Goal: Task Accomplishment & Management: Manage account settings

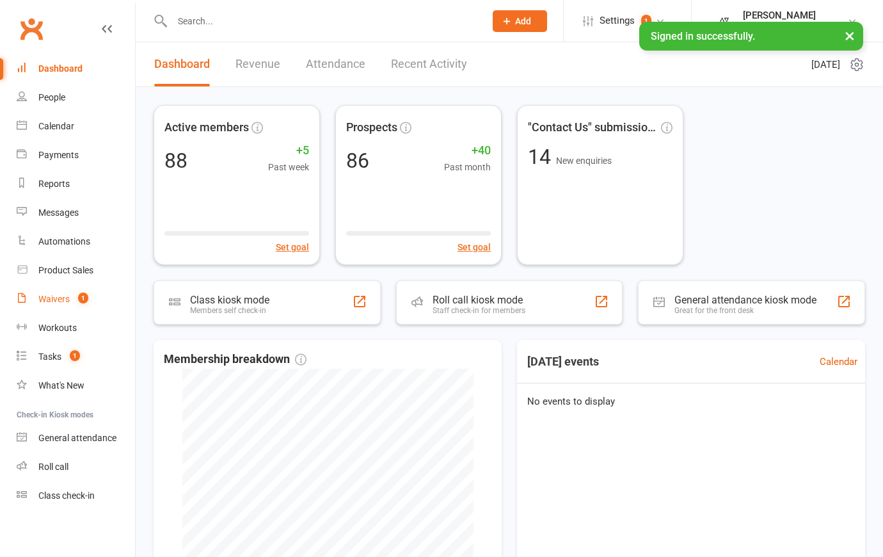
click at [61, 298] on div "Waivers" at bounding box center [53, 299] width 31 height 10
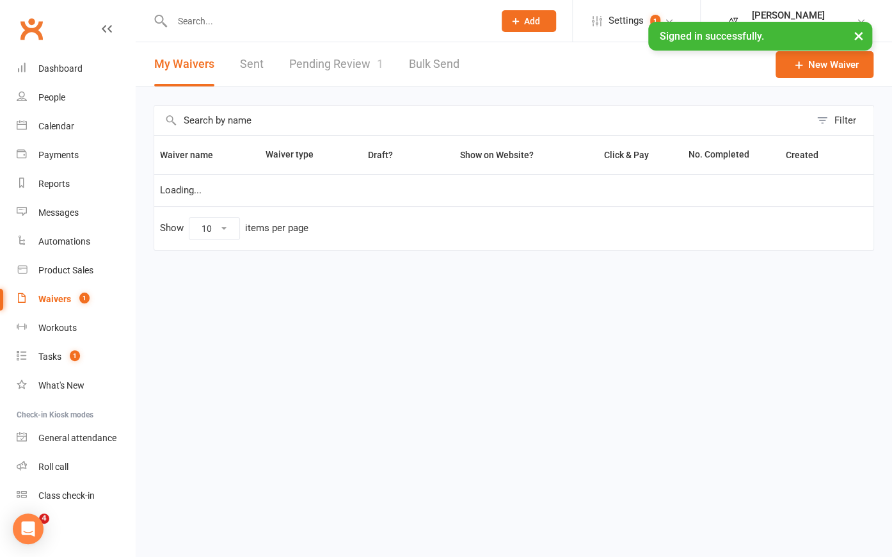
select select "100"
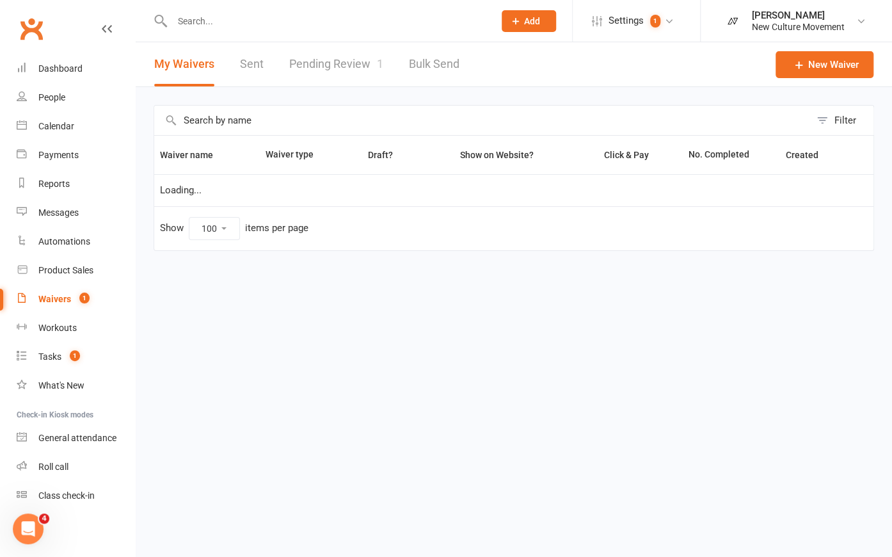
click at [351, 67] on link "Pending Review 1" at bounding box center [336, 64] width 94 height 44
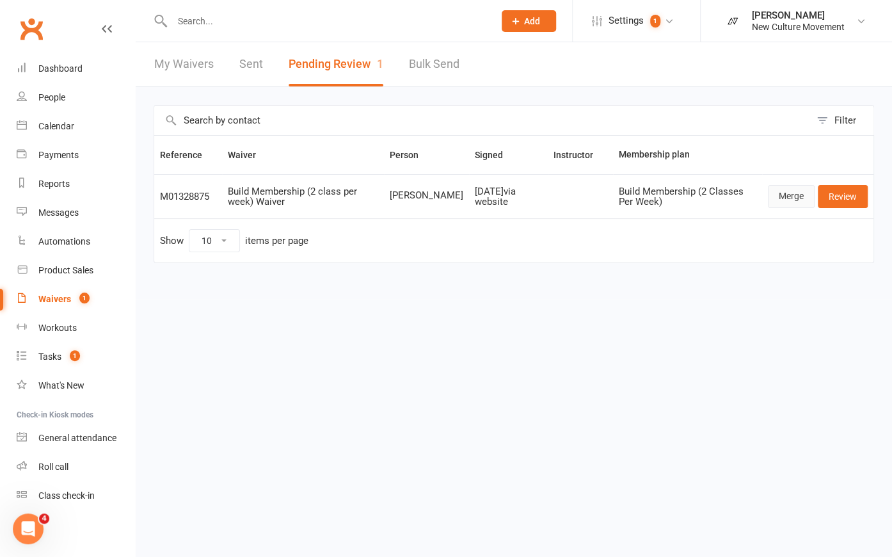
click at [790, 192] on link "Merge" at bounding box center [791, 196] width 47 height 23
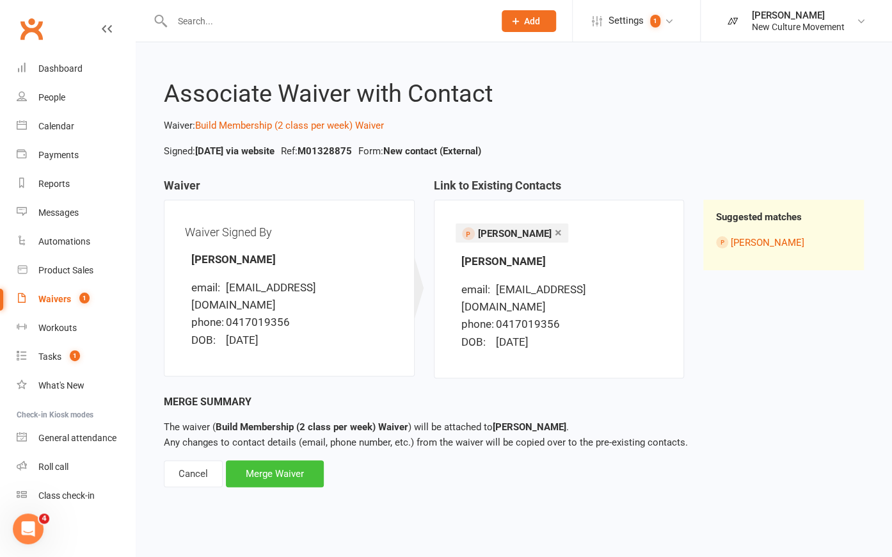
click at [282, 460] on div "Merge Waiver" at bounding box center [275, 473] width 98 height 27
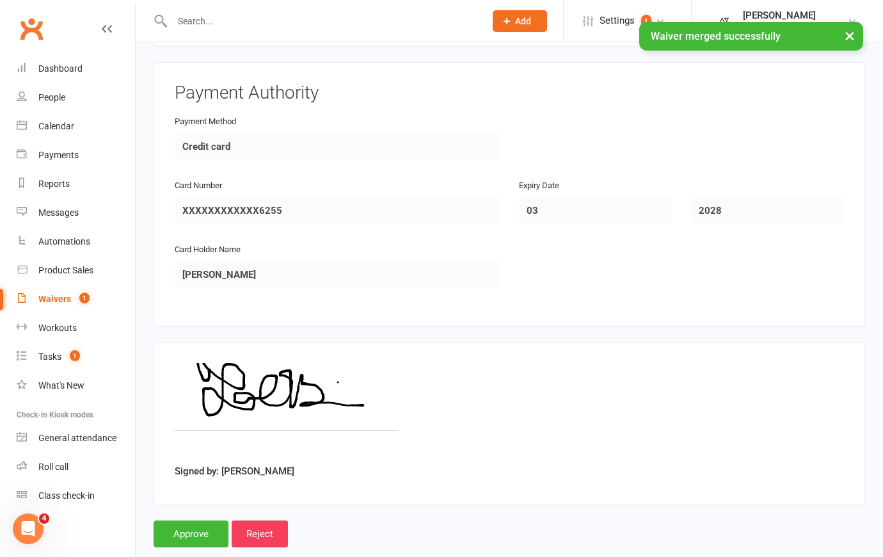
scroll to position [1174, 0]
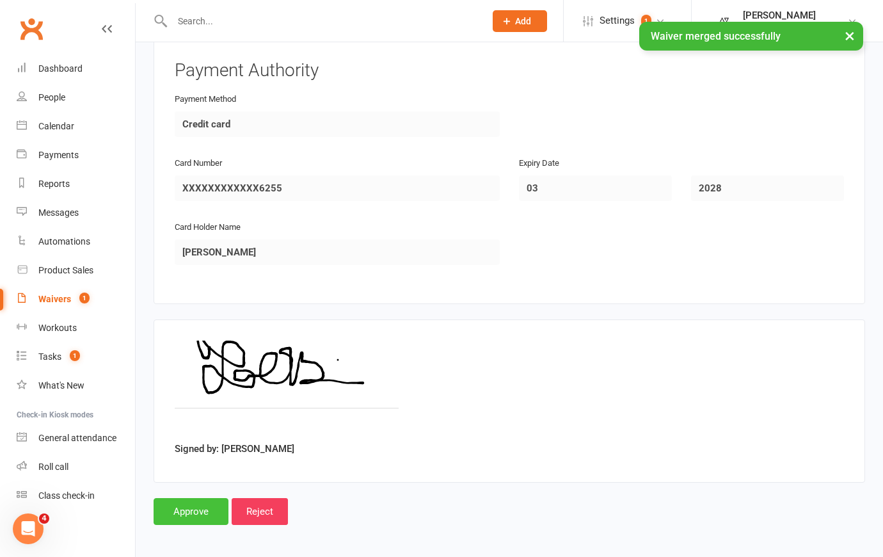
click at [191, 512] on input "Approve" at bounding box center [191, 511] width 75 height 27
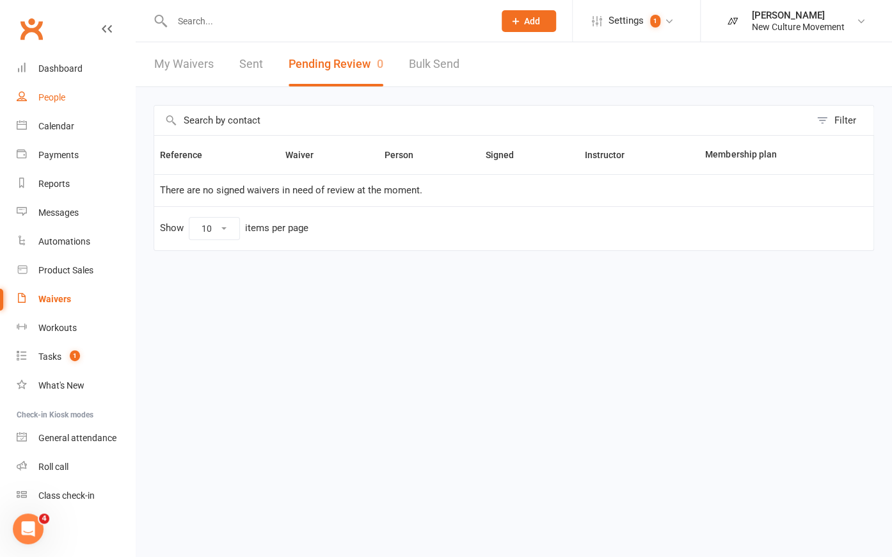
click at [54, 96] on div "People" at bounding box center [51, 97] width 27 height 10
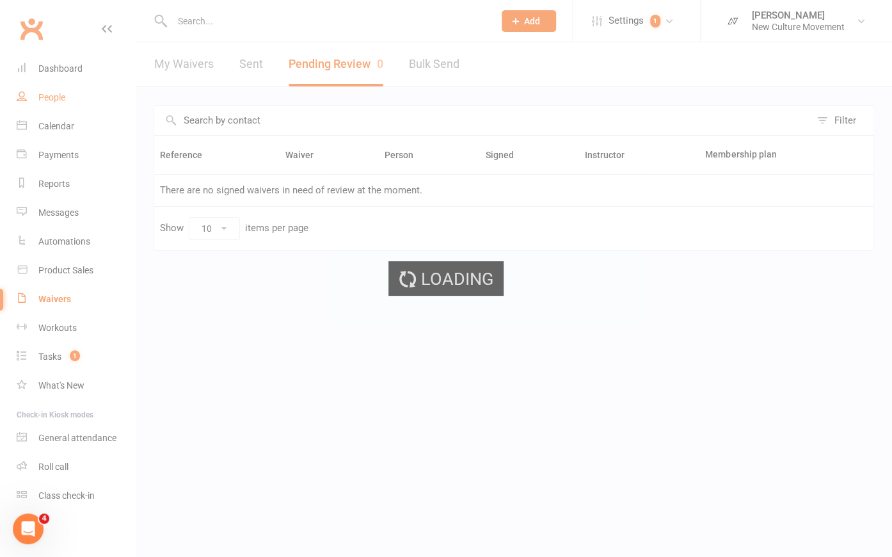
select select "100"
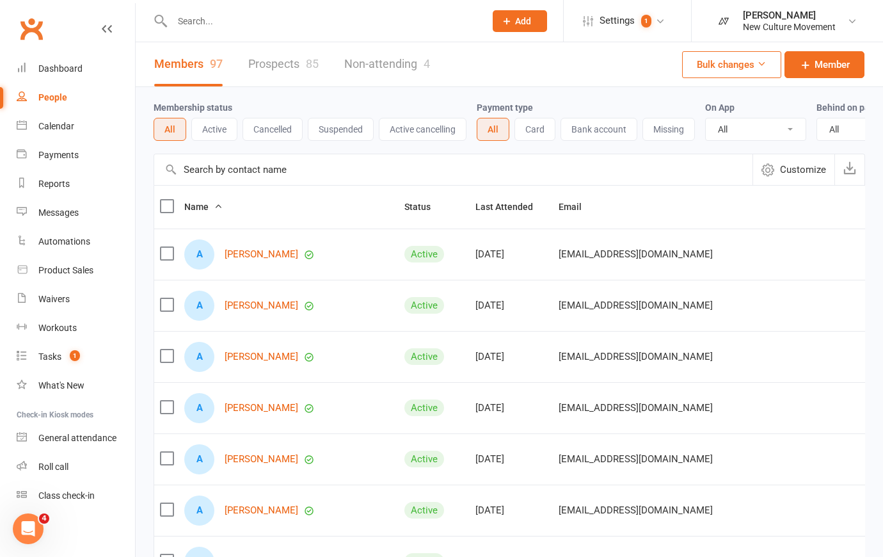
click at [56, 98] on div "People" at bounding box center [52, 97] width 29 height 10
click at [293, 60] on link "Prospects 85" at bounding box center [283, 64] width 70 height 44
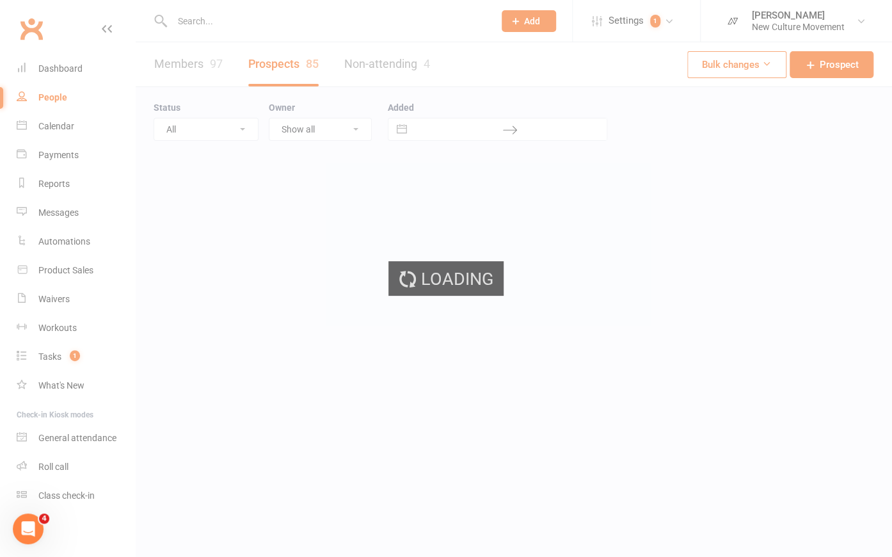
select select "100"
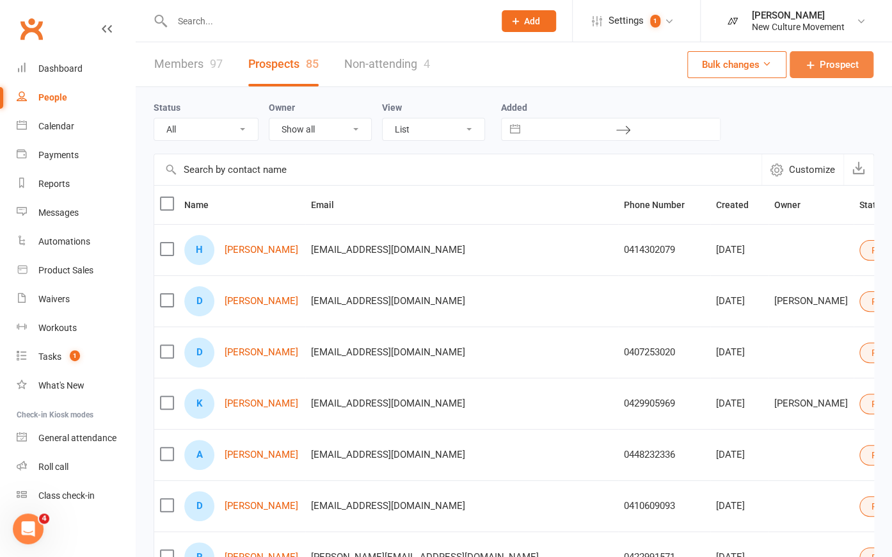
click at [852, 58] on link "Prospect" at bounding box center [832, 64] width 84 height 27
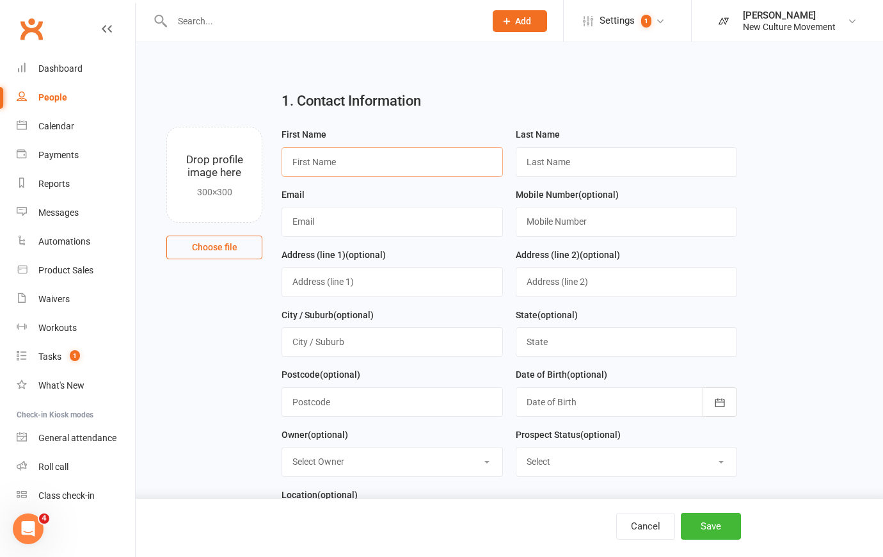
click at [351, 166] on input "text" at bounding box center [392, 161] width 221 height 29
type input "Ngaire"
type input "Segrave"
click at [342, 215] on input "text" at bounding box center [392, 221] width 221 height 29
type input "Ngaire.segrave@gmail.com"
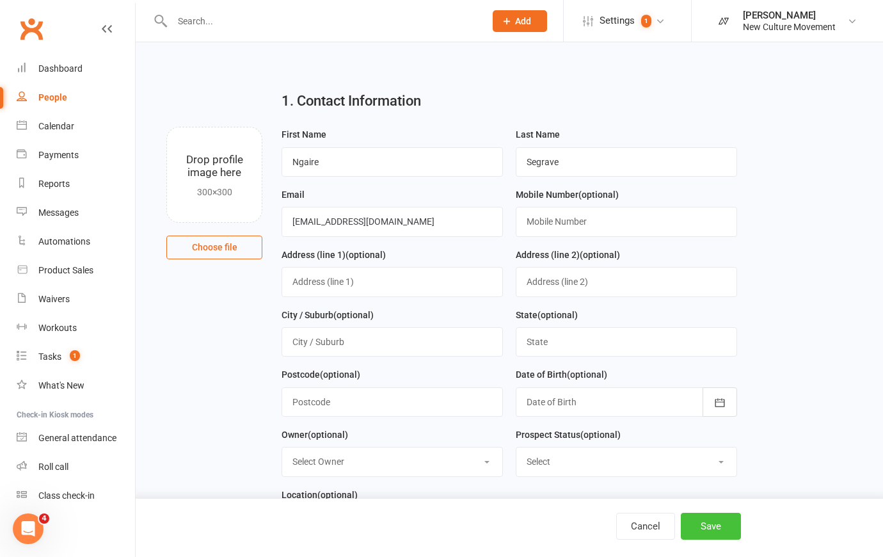
click at [726, 528] on button "Save" at bounding box center [711, 526] width 60 height 27
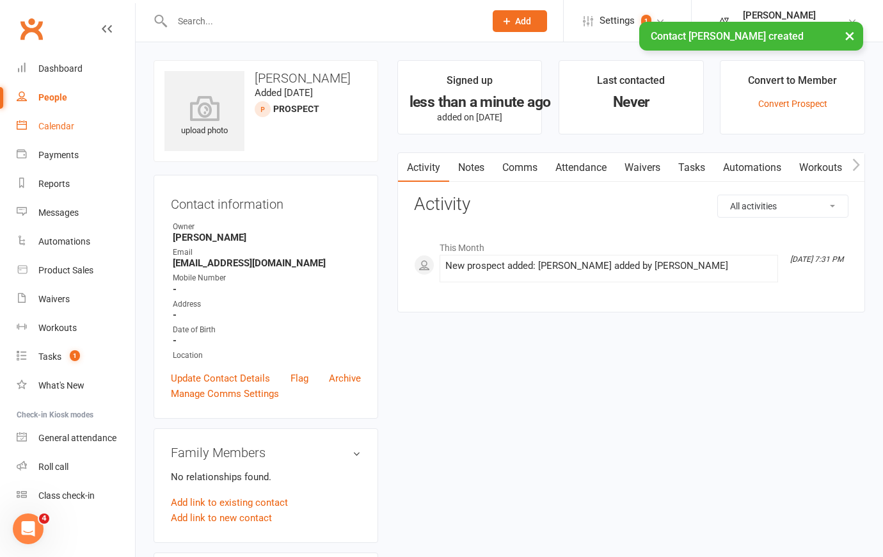
click at [61, 122] on div "Calendar" at bounding box center [56, 126] width 36 height 10
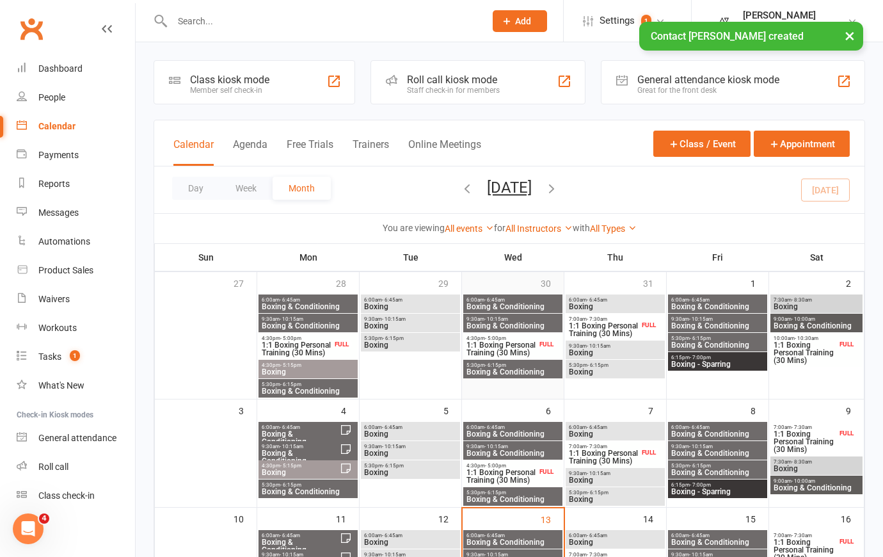
scroll to position [407, 0]
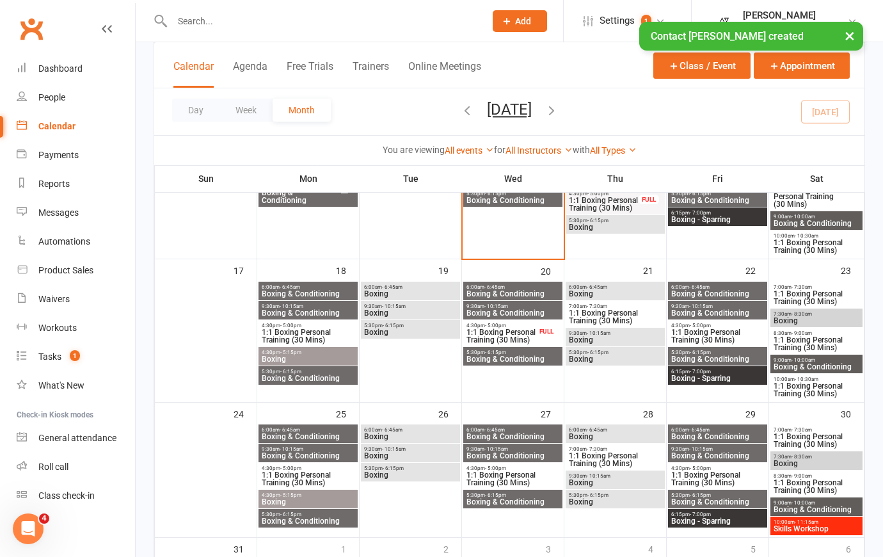
click at [631, 218] on span "5:30pm - 6:15pm" at bounding box center [615, 221] width 94 height 6
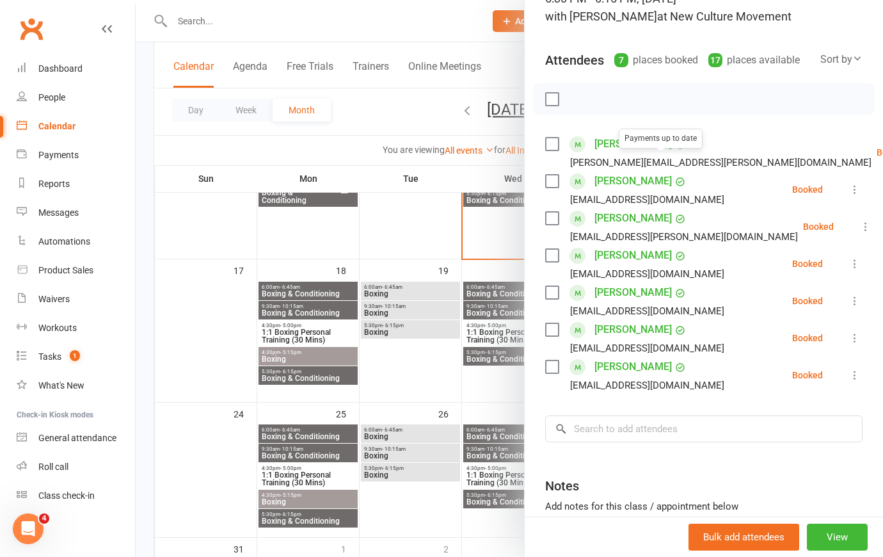
scroll to position [116, 0]
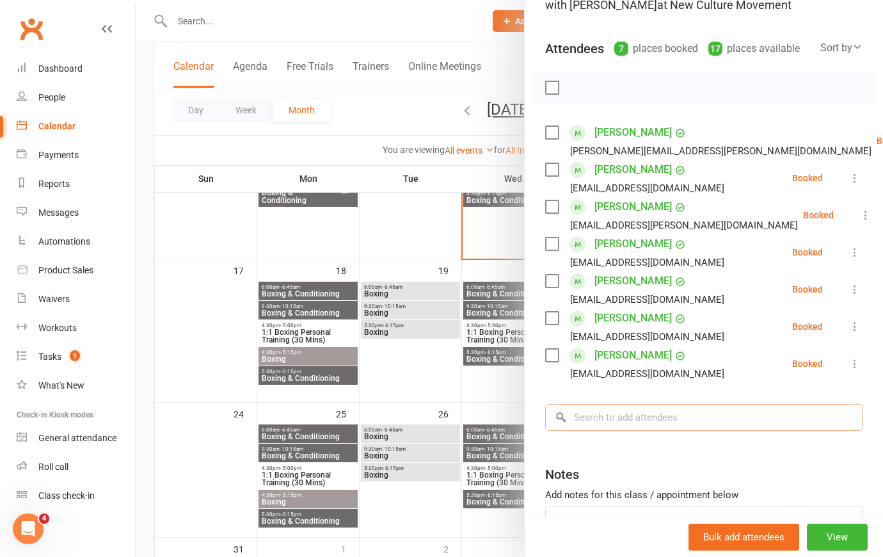
click at [653, 426] on input "search" at bounding box center [703, 417] width 317 height 27
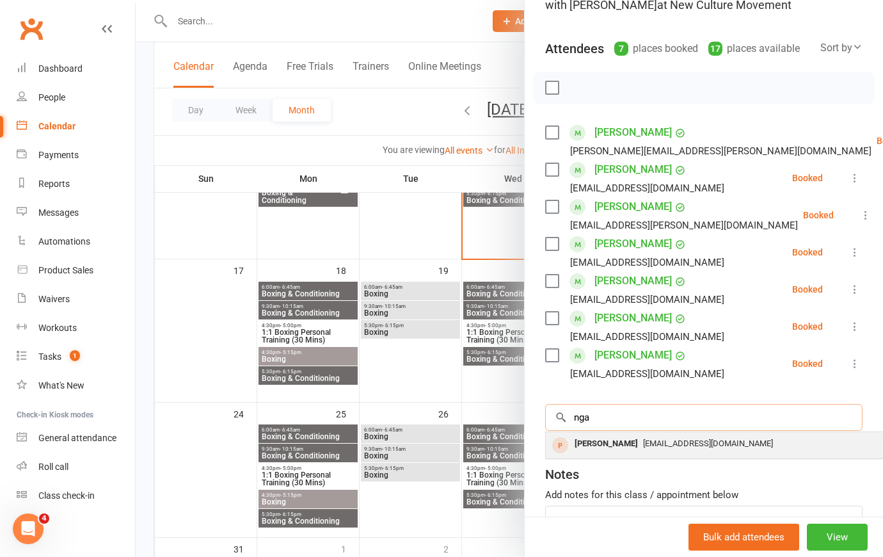
type input "nga"
click at [652, 448] on span "Ngaire.segrave@gmail.com" at bounding box center [708, 443] width 130 height 10
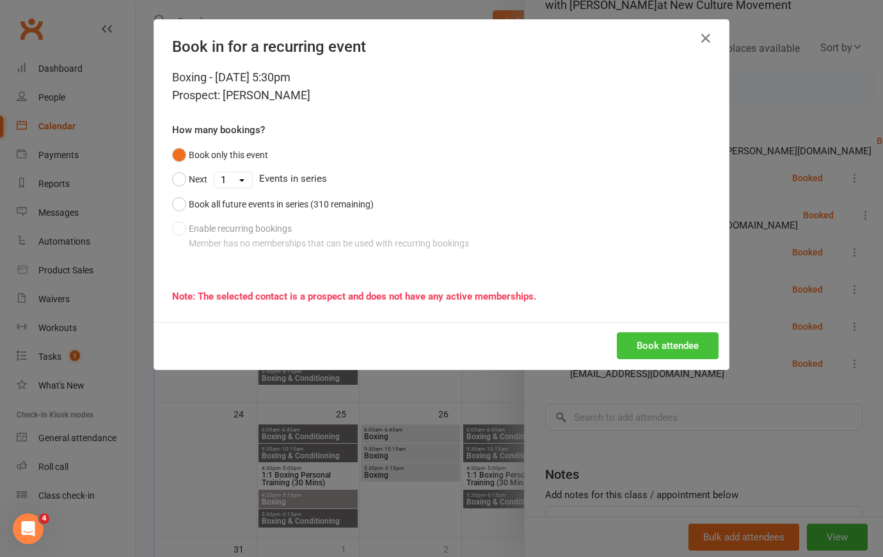
click at [659, 346] on button "Book attendee" at bounding box center [668, 345] width 102 height 27
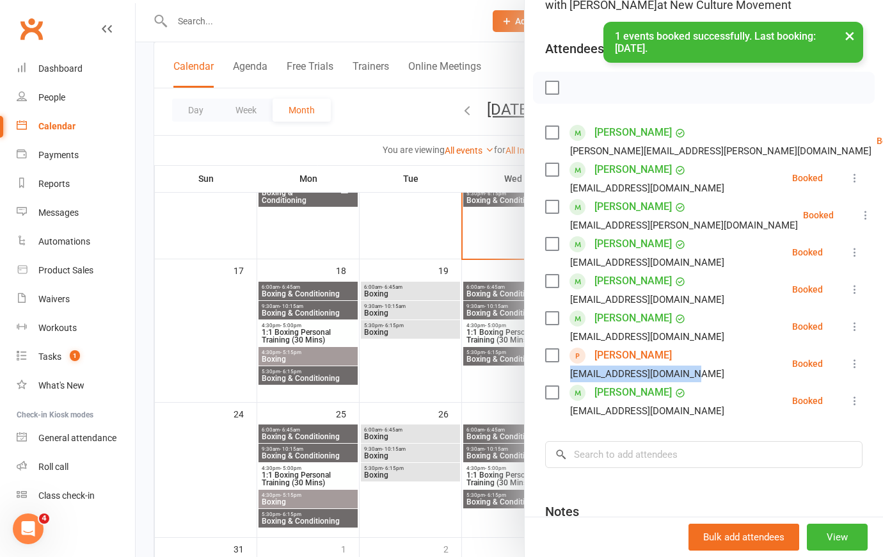
drag, startPoint x: 689, startPoint y: 388, endPoint x: 563, endPoint y: 392, distance: 125.5
click at [563, 382] on li "Ngaire Segrave Ngaire.segrave@gmail.com Booked More info Remove Check in Mark a…" at bounding box center [703, 363] width 317 height 37
copy div "Ngaire.segrave@gmail.com"
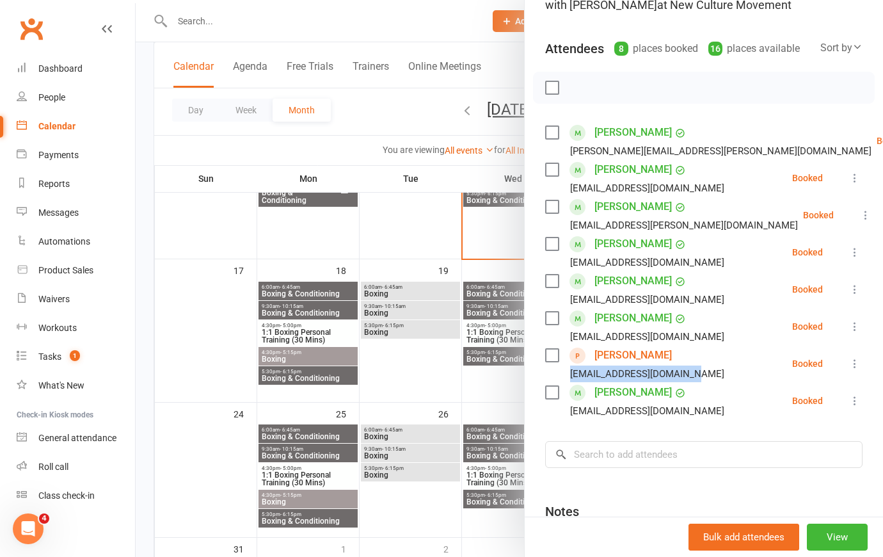
click at [849, 370] on icon at bounding box center [855, 363] width 13 height 13
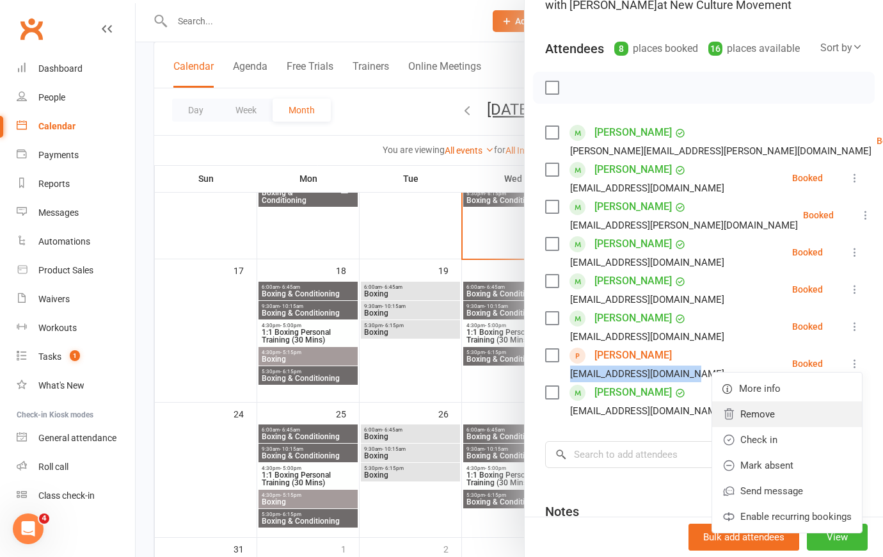
click at [777, 424] on link "Remove" at bounding box center [787, 414] width 150 height 26
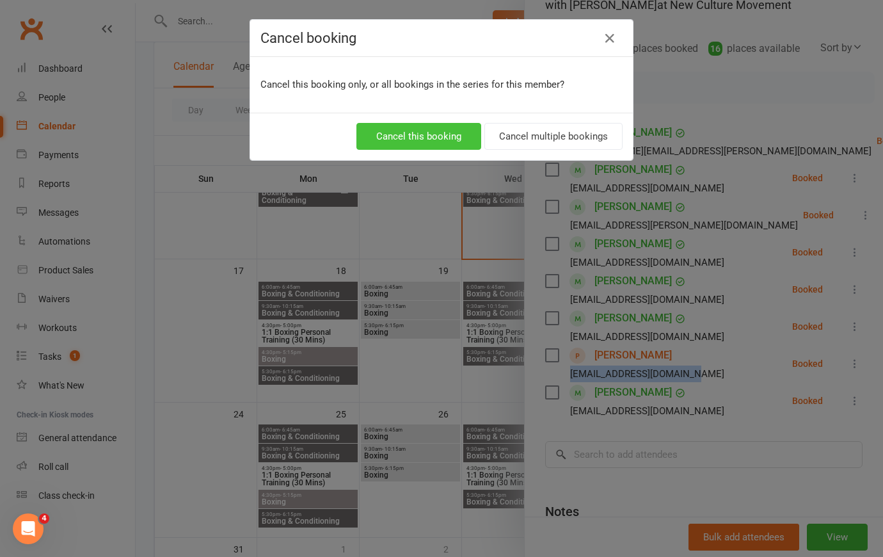
click at [412, 139] on button "Cancel this booking" at bounding box center [418, 136] width 125 height 27
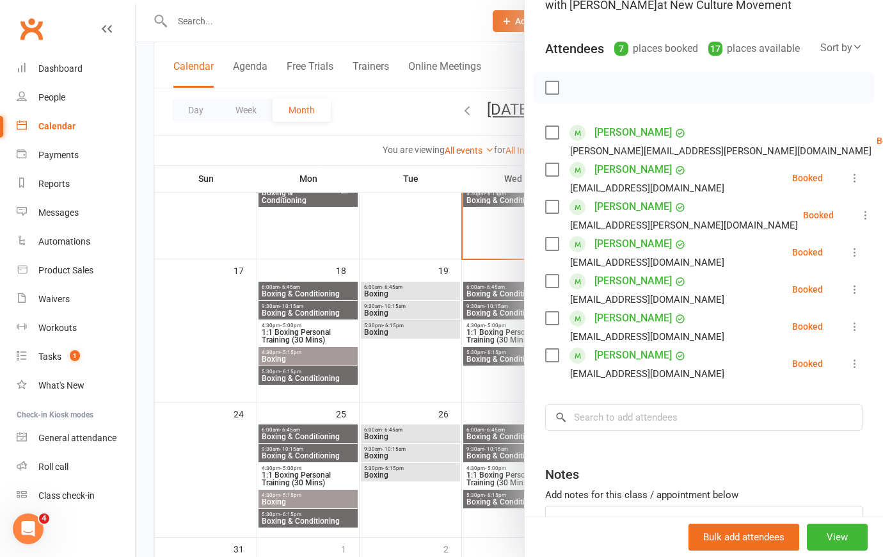
click at [335, 19] on div at bounding box center [509, 278] width 747 height 557
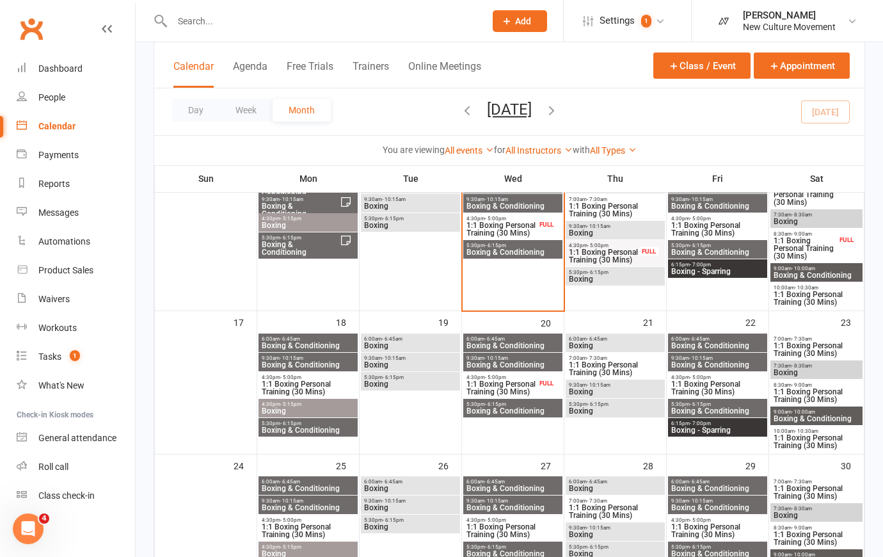
scroll to position [291, 0]
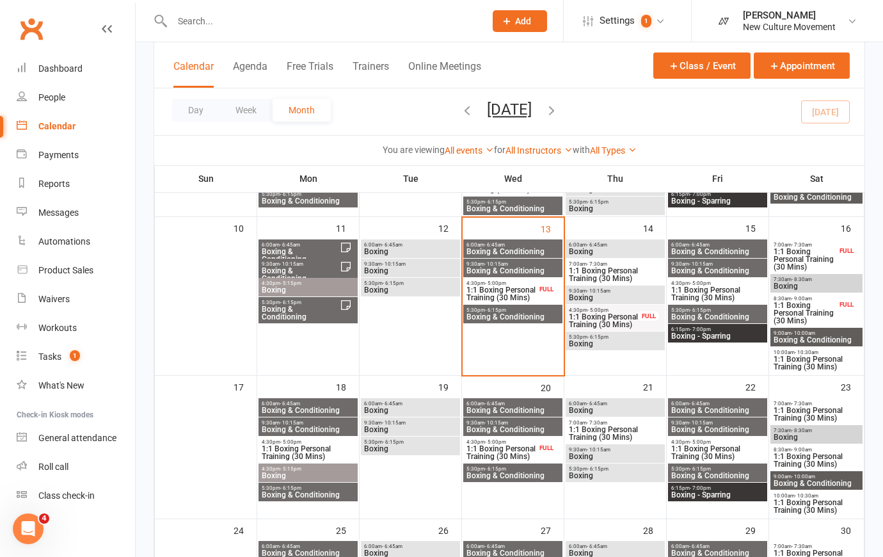
click at [613, 287] on div "9:30am - 10:15am Boxing" at bounding box center [615, 294] width 99 height 19
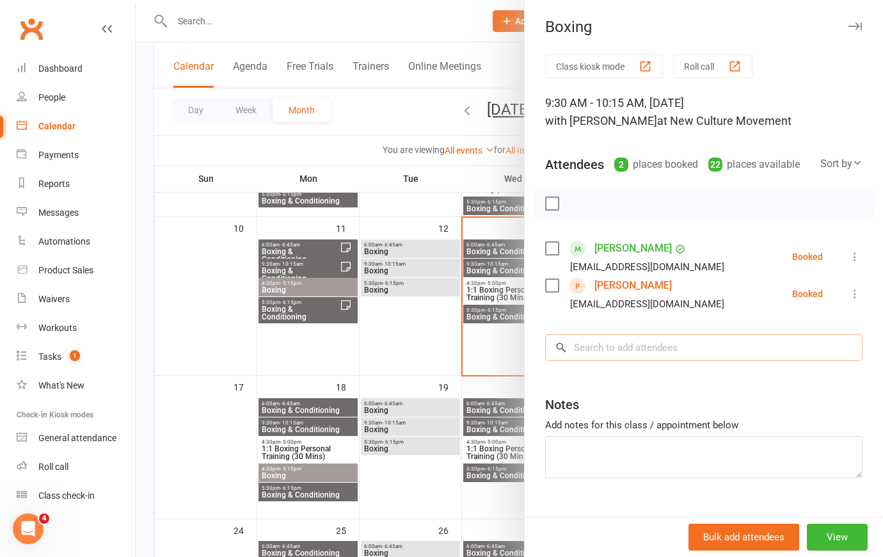
click at [616, 359] on input "search" at bounding box center [703, 347] width 317 height 27
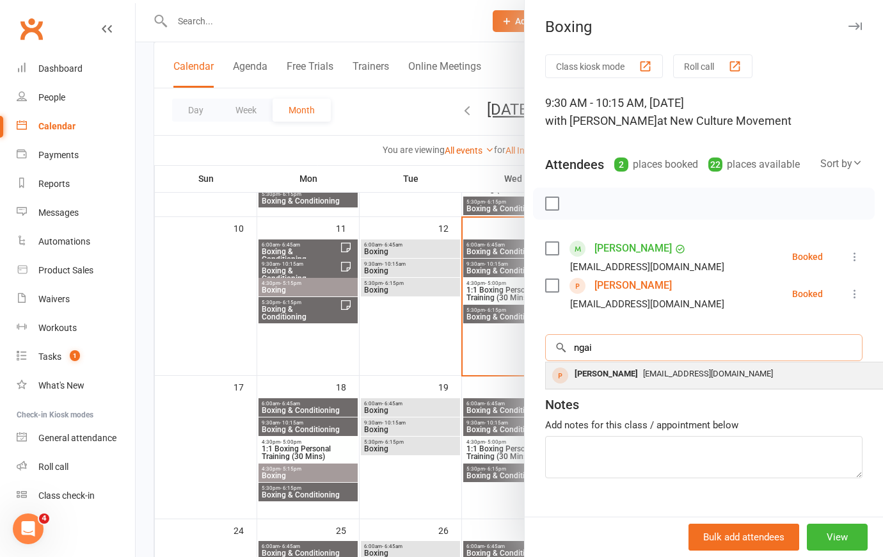
type input "ngai"
click at [618, 383] on div "Ngaire Segrave" at bounding box center [607, 374] width 74 height 19
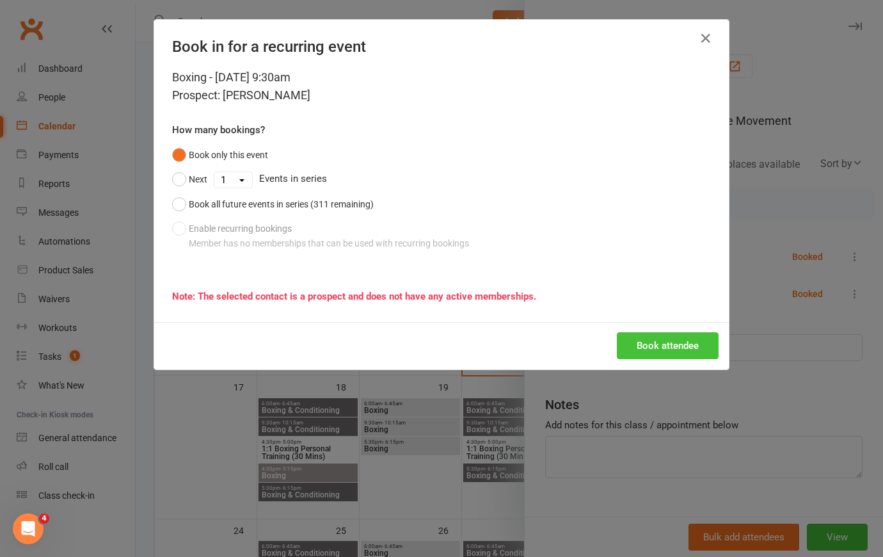
click at [654, 348] on button "Book attendee" at bounding box center [668, 345] width 102 height 27
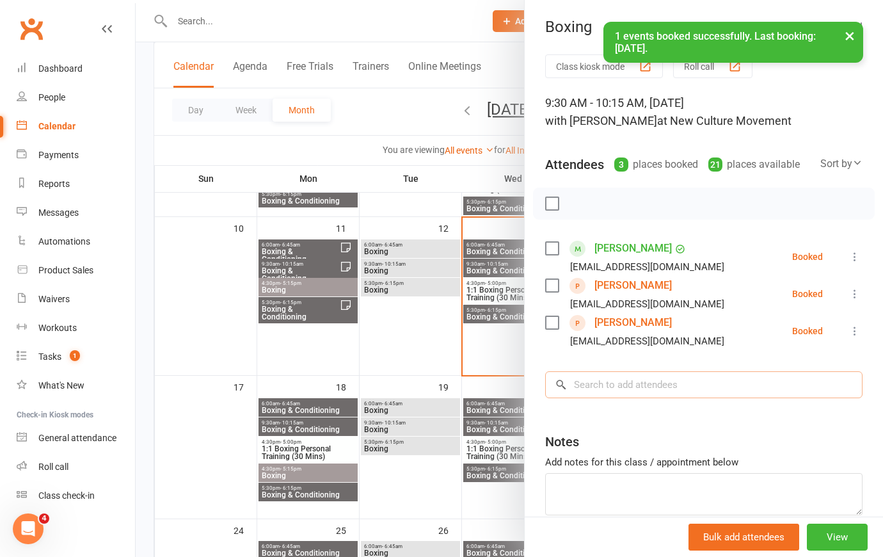
click at [650, 398] on input "search" at bounding box center [703, 384] width 317 height 27
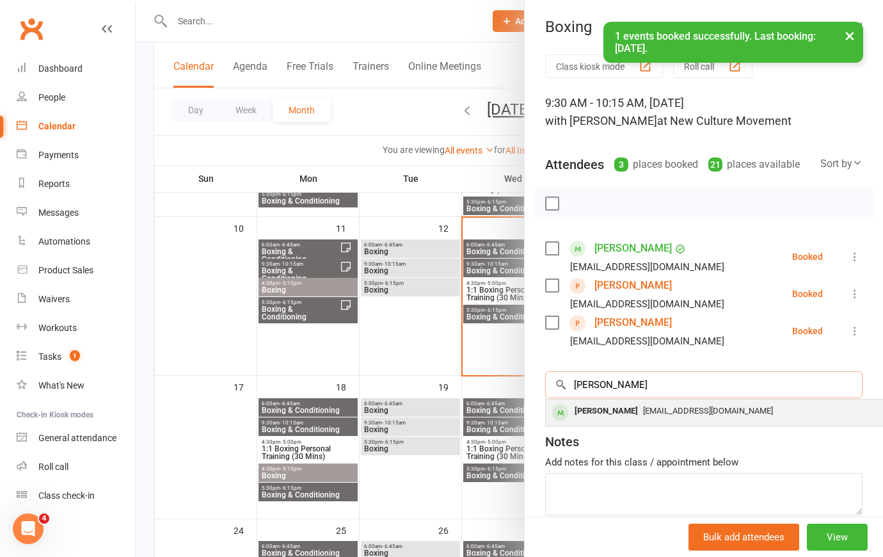
type input "Liam"
click at [620, 420] on div "Liam Skinner" at bounding box center [607, 411] width 74 height 19
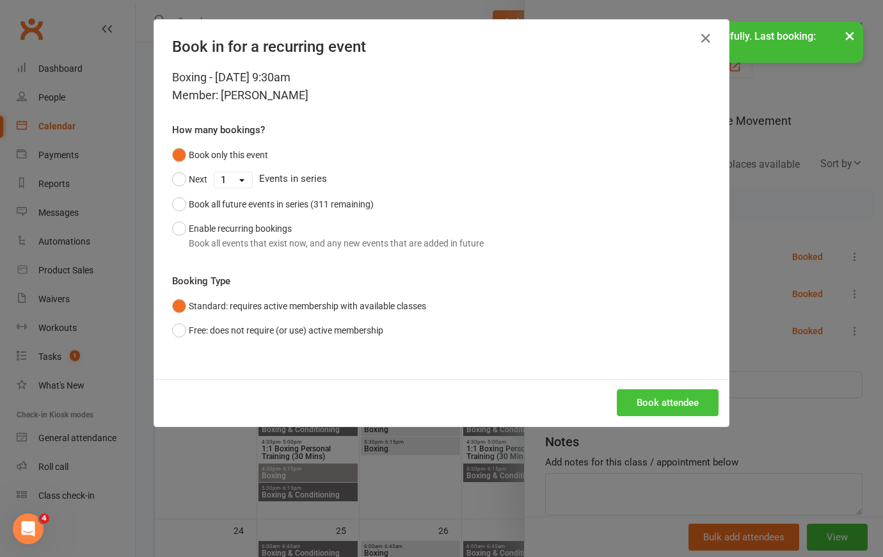
click at [673, 411] on button "Book attendee" at bounding box center [668, 402] width 102 height 27
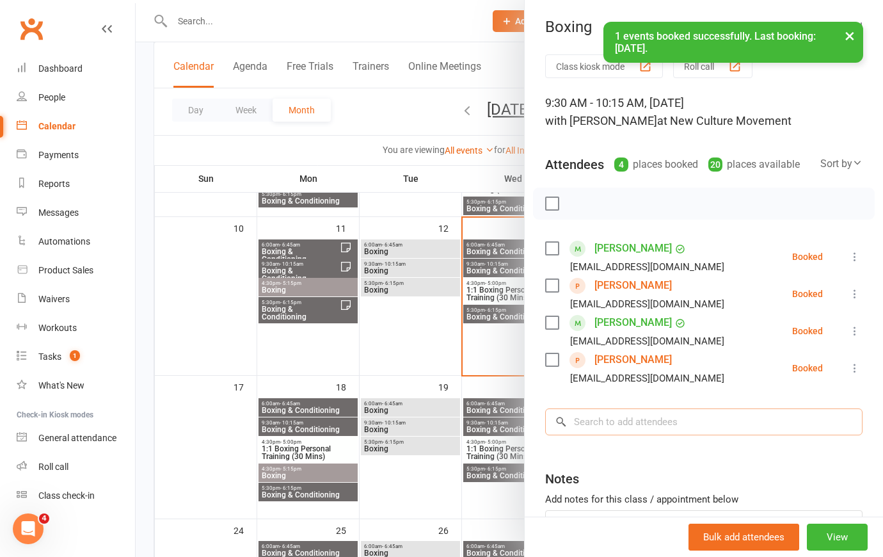
click at [671, 435] on input "search" at bounding box center [703, 421] width 317 height 27
type input "c"
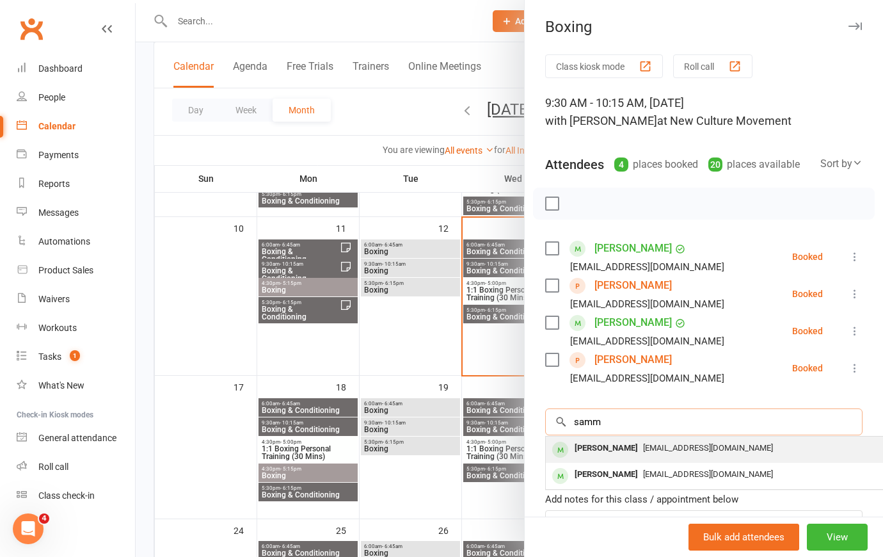
type input "samm"
click at [669, 452] on span "Sammypizzata@icloud.com" at bounding box center [708, 448] width 130 height 10
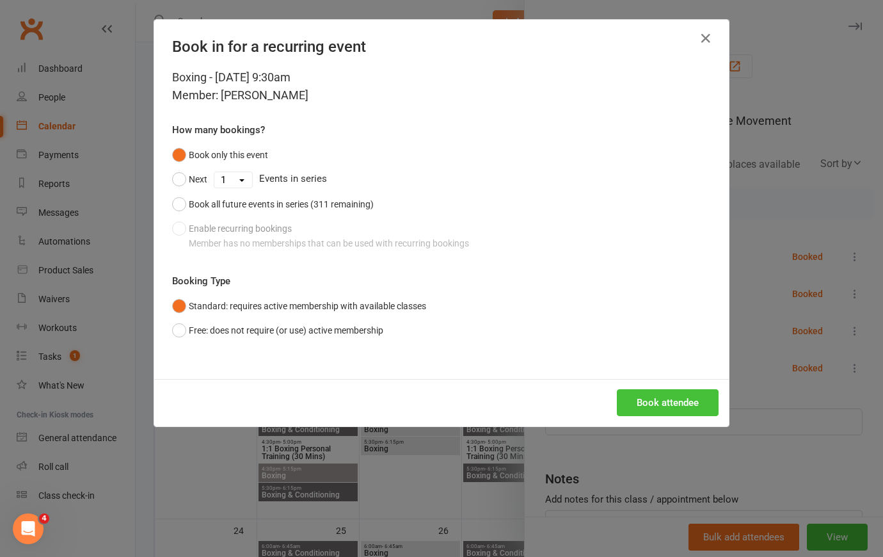
click at [681, 402] on button "Book attendee" at bounding box center [668, 402] width 102 height 27
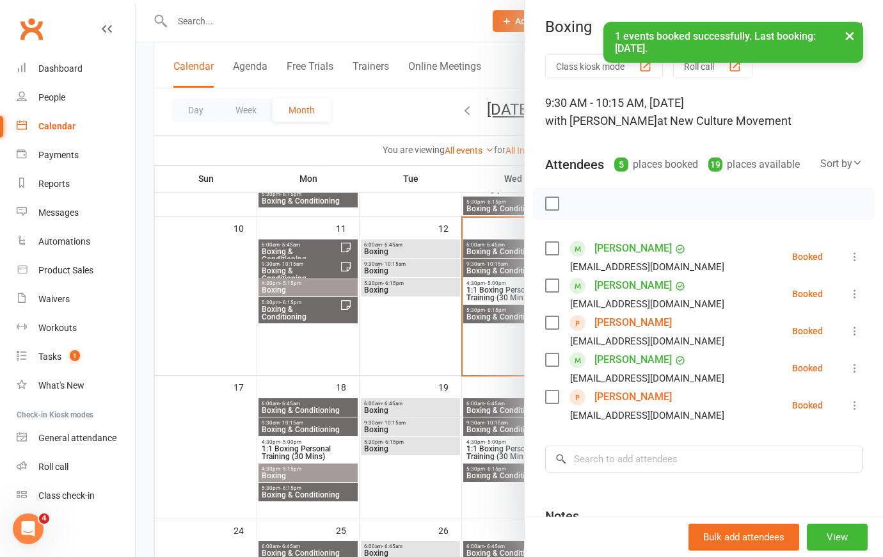
click at [382, 108] on div at bounding box center [509, 278] width 747 height 557
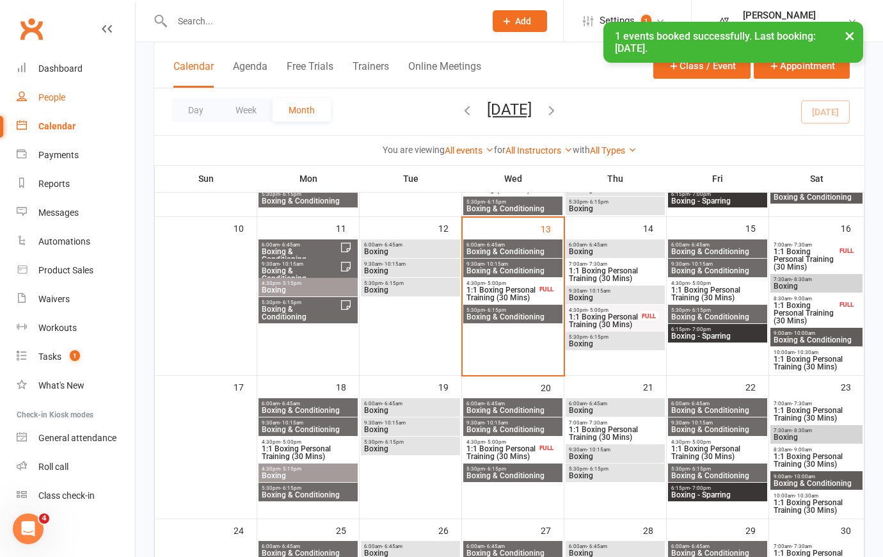
click at [45, 95] on div "People" at bounding box center [51, 97] width 27 height 10
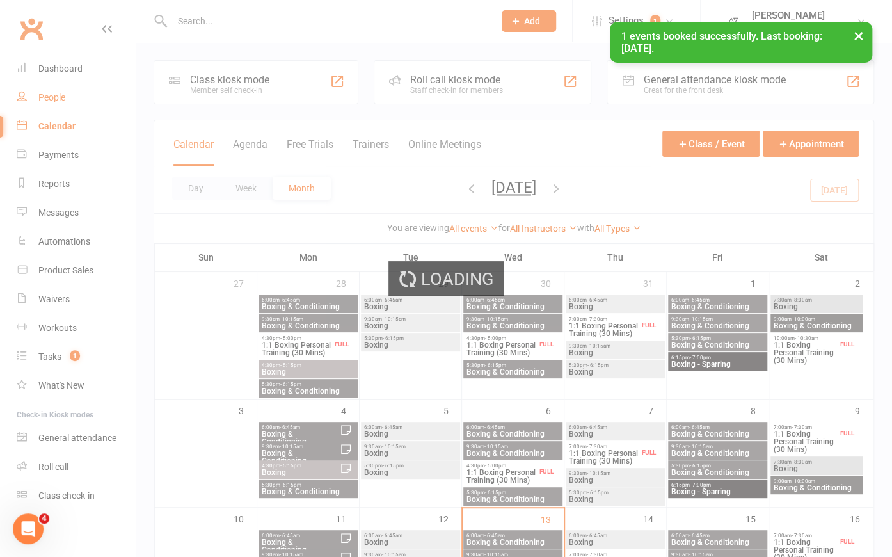
select select "100"
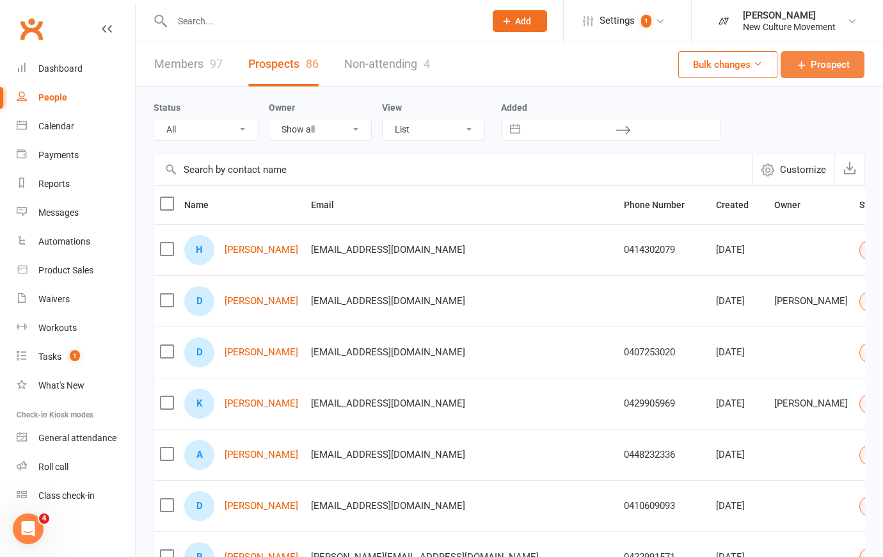
click at [837, 63] on span "Prospect" at bounding box center [830, 64] width 39 height 15
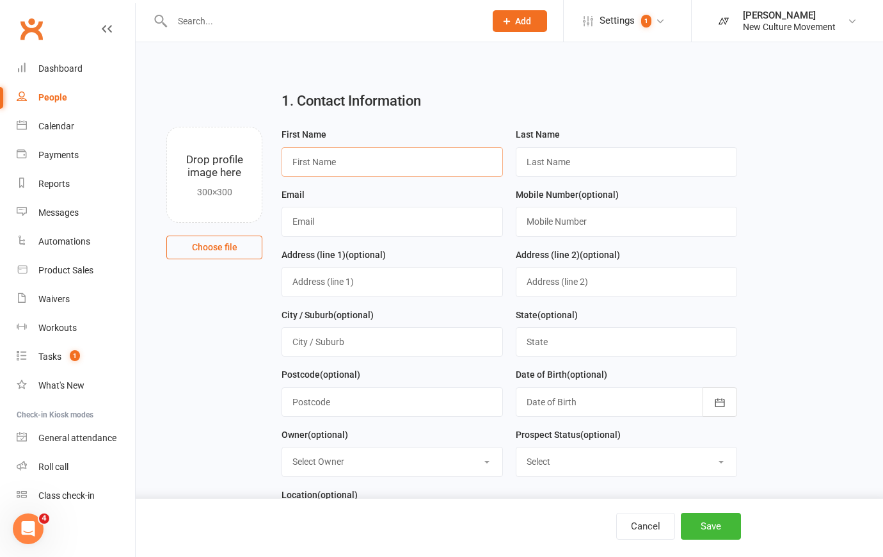
click at [444, 160] on input "text" at bounding box center [392, 161] width 221 height 29
type input "Kirsty"
type input "Bowker"
click at [429, 230] on input "text" at bounding box center [392, 221] width 221 height 29
drag, startPoint x: 435, startPoint y: 224, endPoint x: 193, endPoint y: 224, distance: 242.5
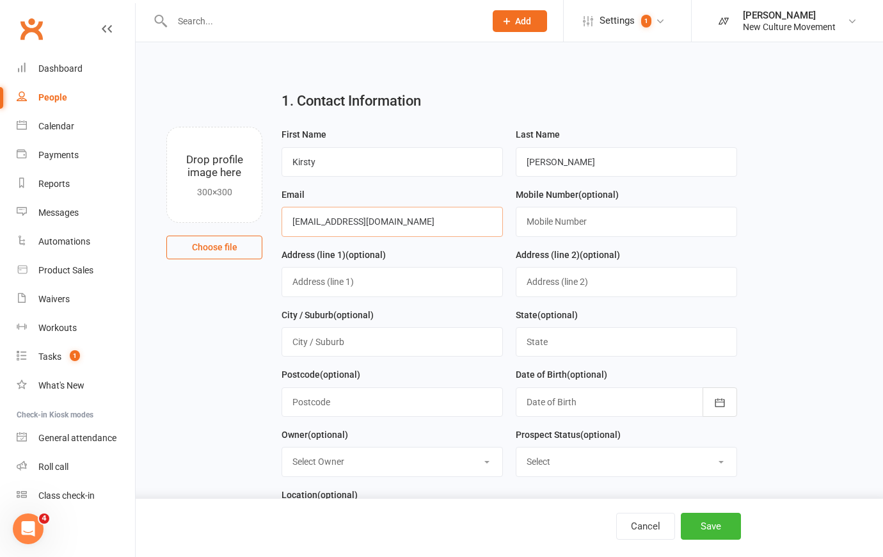
click at [193, 127] on div "Drop profile image here 300×300 Choose file First Name Kirsty Last Name Bowker …" at bounding box center [510, 127] width 712 height 0
type input "kirsty.bowker07@gmail.com"
click at [719, 529] on button "Save" at bounding box center [711, 526] width 60 height 27
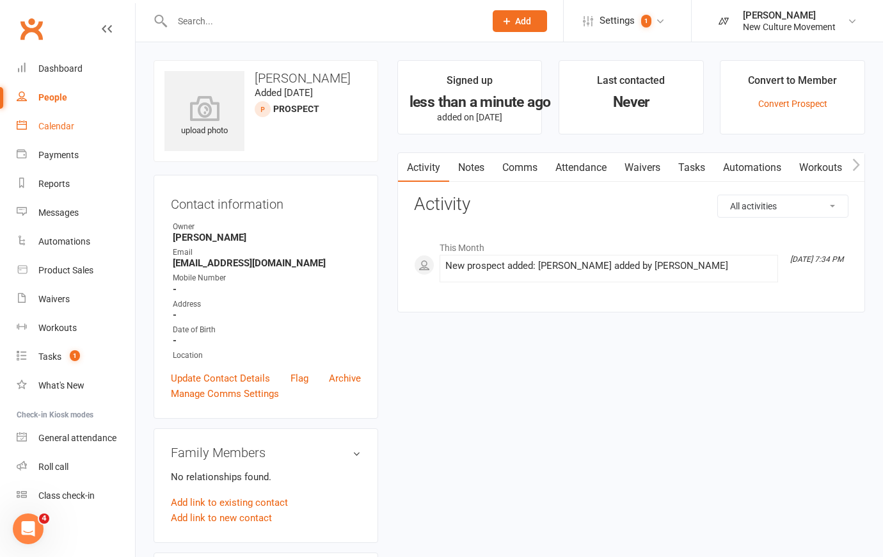
click at [60, 127] on div "Calendar" at bounding box center [56, 126] width 36 height 10
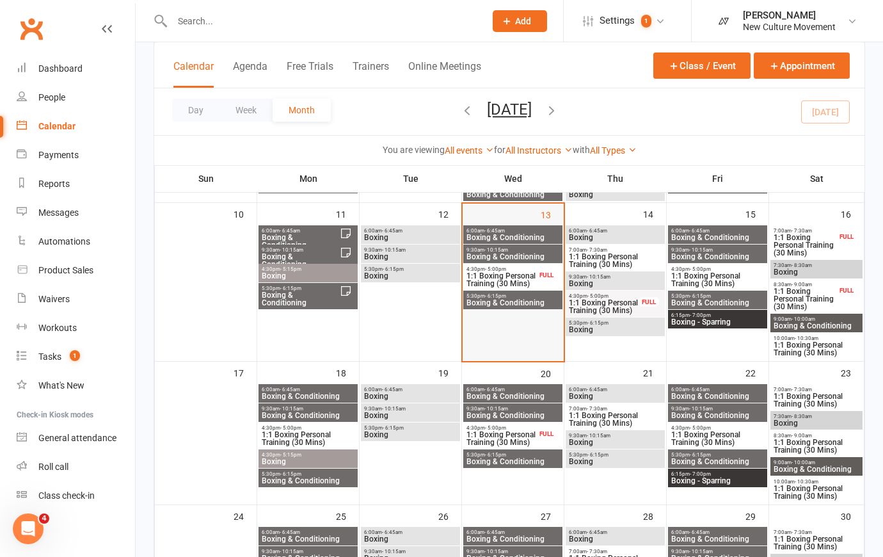
scroll to position [232, 0]
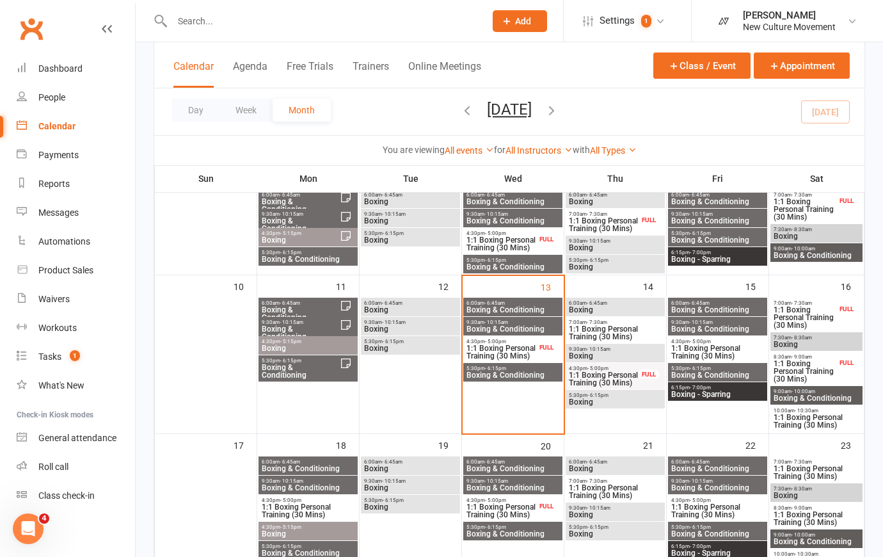
click at [548, 319] on span "9:30am - 10:15am" at bounding box center [513, 322] width 94 height 6
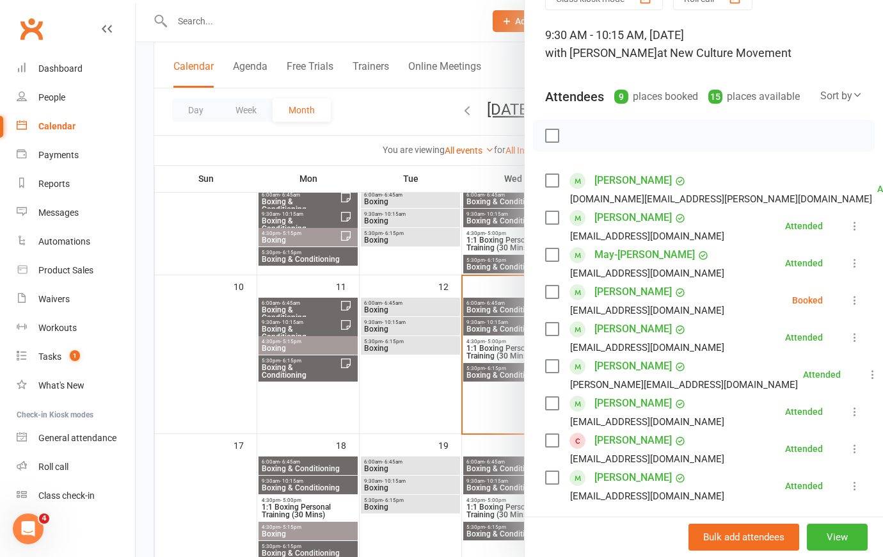
scroll to position [174, 0]
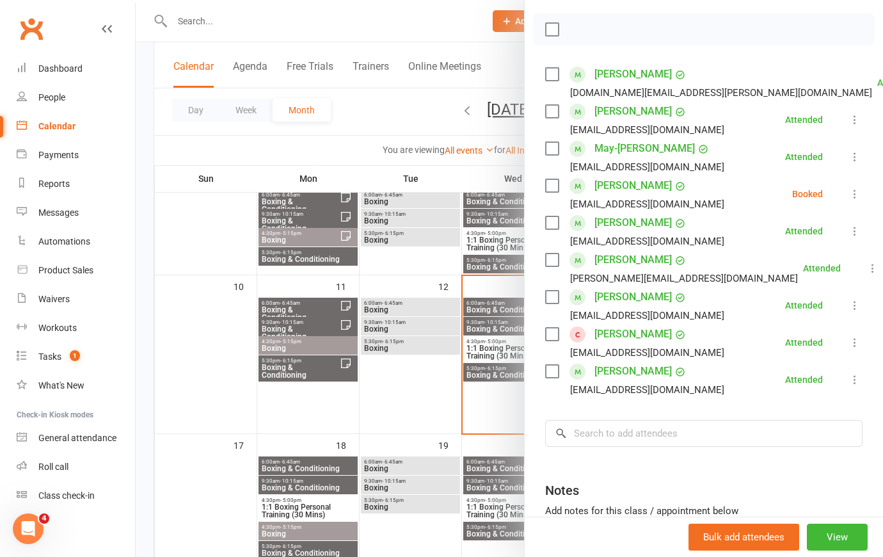
click at [849, 200] on icon at bounding box center [855, 193] width 13 height 13
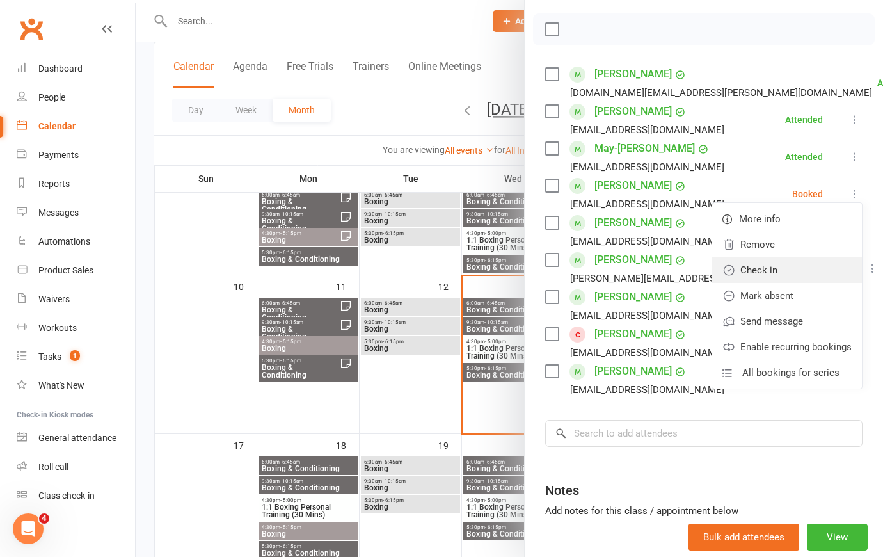
click at [798, 282] on link "Check in" at bounding box center [787, 270] width 150 height 26
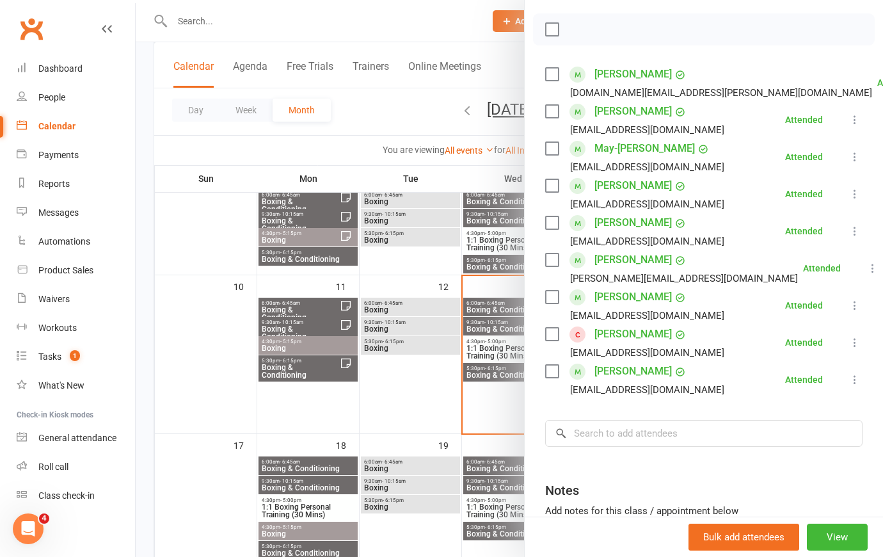
click at [849, 349] on icon at bounding box center [855, 342] width 13 height 13
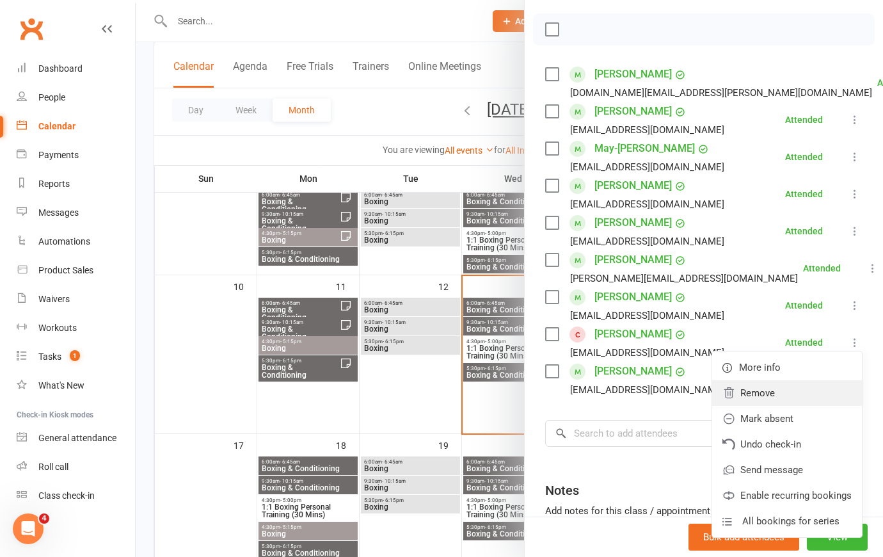
click at [808, 405] on link "Remove" at bounding box center [787, 393] width 150 height 26
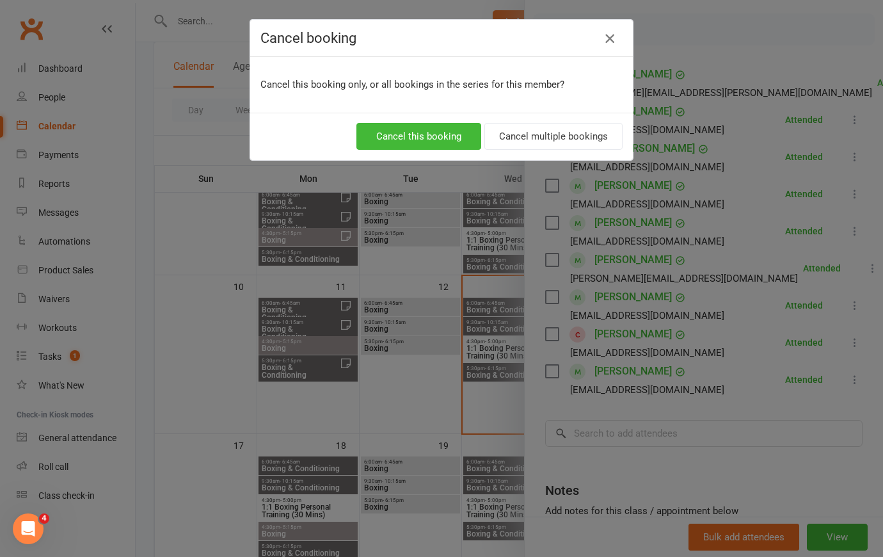
click at [605, 39] on icon "button" at bounding box center [609, 38] width 15 height 15
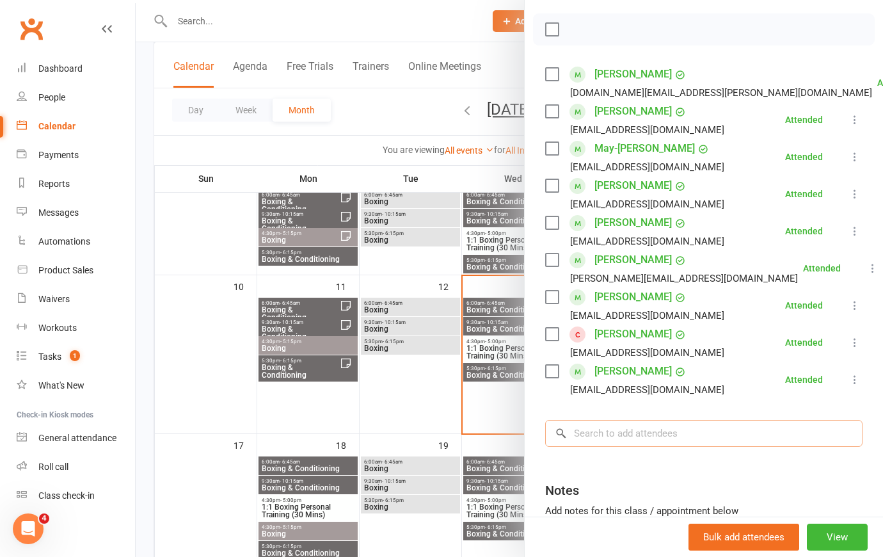
click at [649, 442] on input "search" at bounding box center [703, 433] width 317 height 27
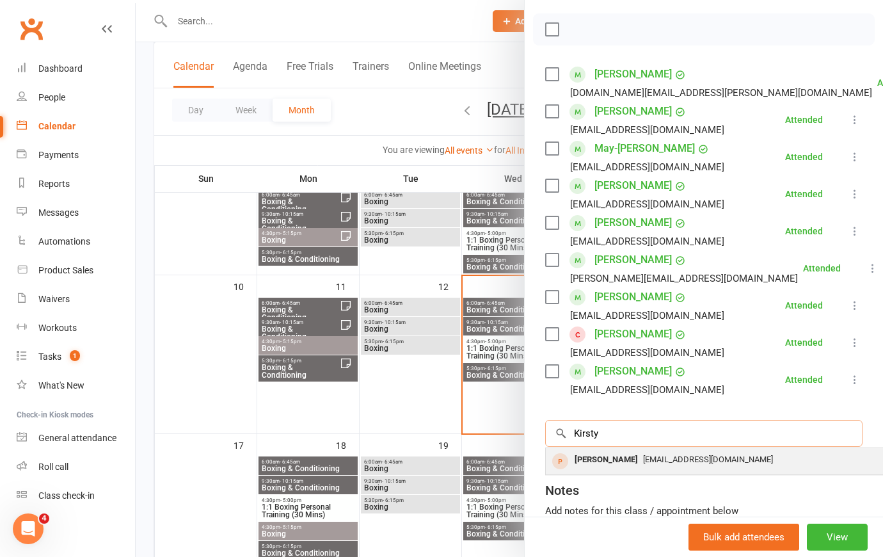
type input "Kirsty"
click at [660, 464] on span "kirsty.bowker07@gmail.com" at bounding box center [708, 459] width 130 height 10
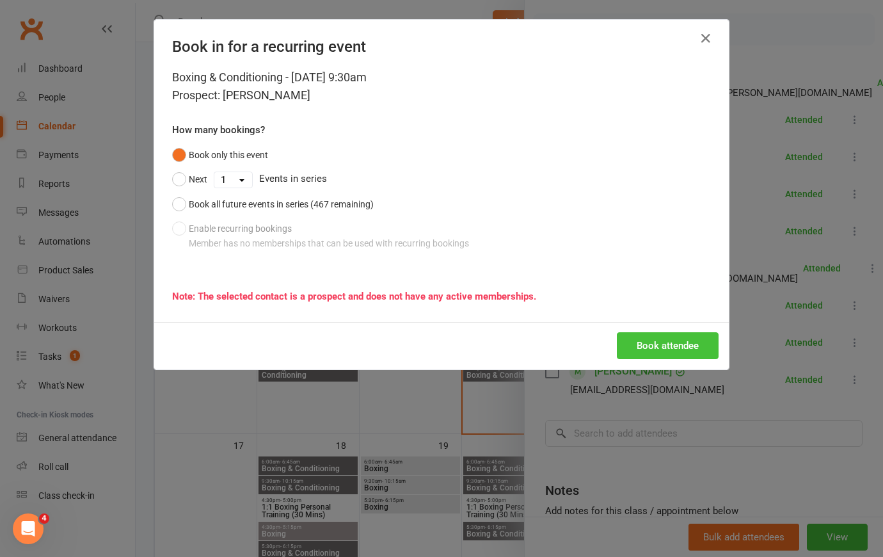
click at [662, 342] on button "Book attendee" at bounding box center [668, 345] width 102 height 27
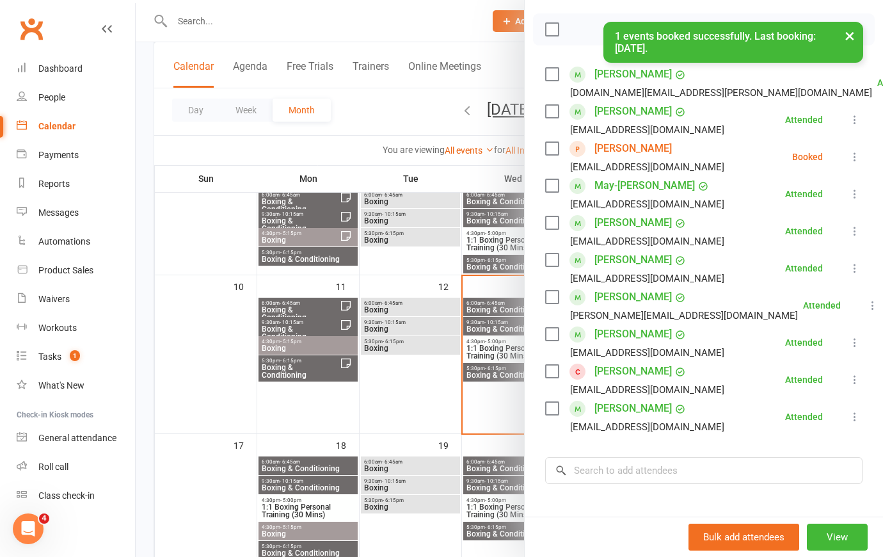
click at [849, 163] on icon at bounding box center [855, 156] width 13 height 13
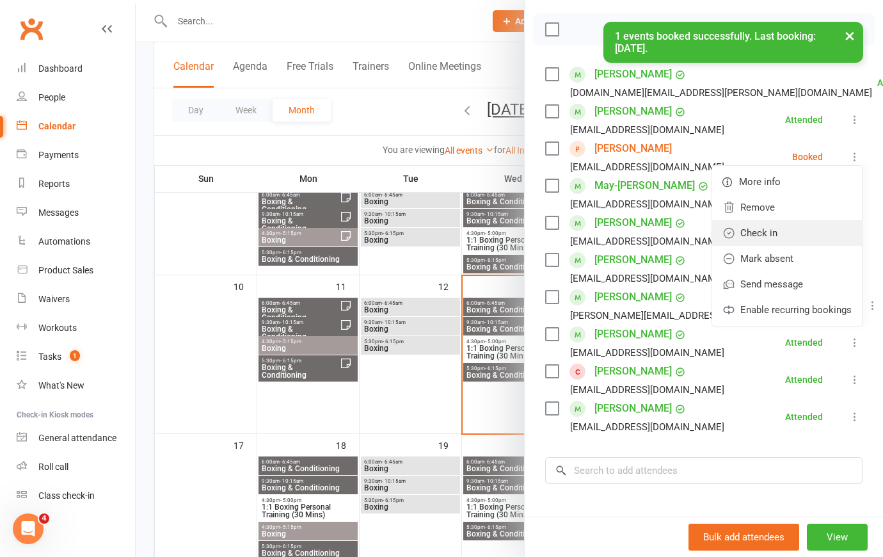
click at [761, 246] on link "Check in" at bounding box center [787, 233] width 150 height 26
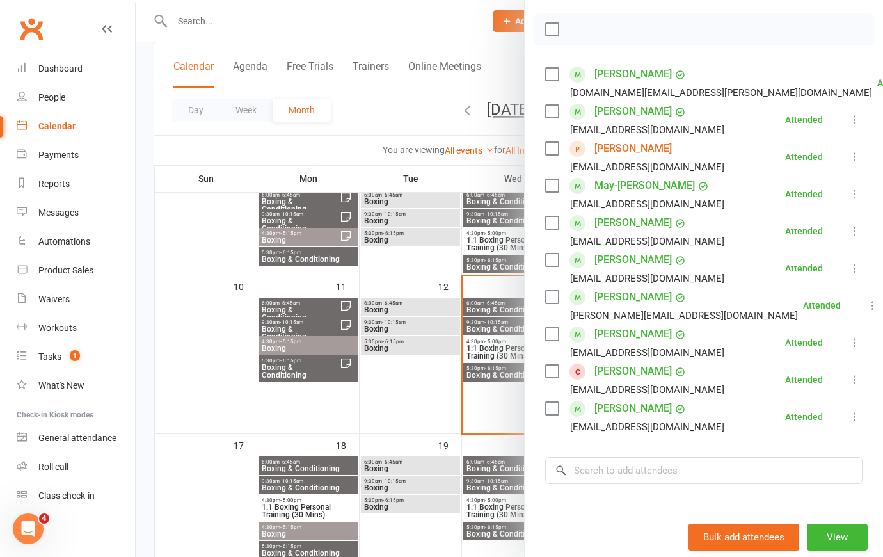
drag, startPoint x: 410, startPoint y: 29, endPoint x: 275, endPoint y: 38, distance: 135.4
click at [410, 29] on div at bounding box center [509, 278] width 747 height 557
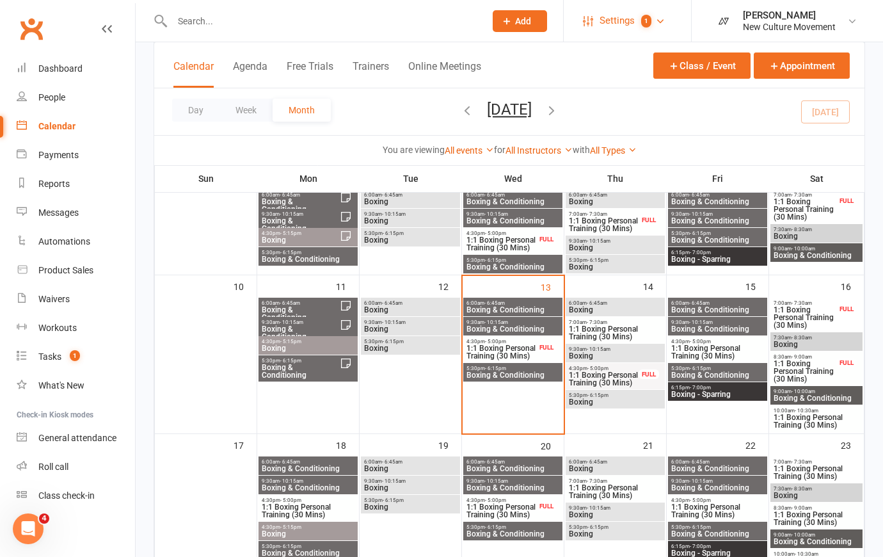
click at [605, 20] on span "Settings" at bounding box center [617, 20] width 35 height 29
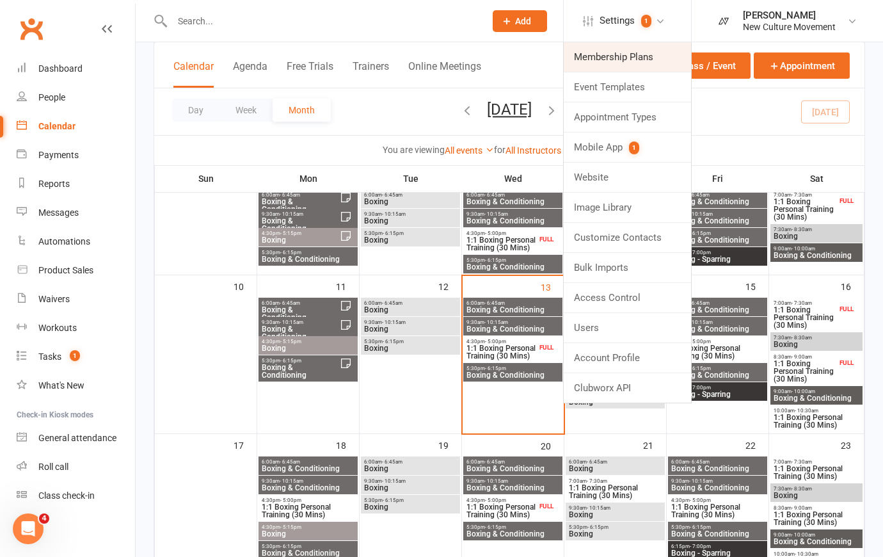
click at [627, 56] on link "Membership Plans" at bounding box center [627, 56] width 127 height 29
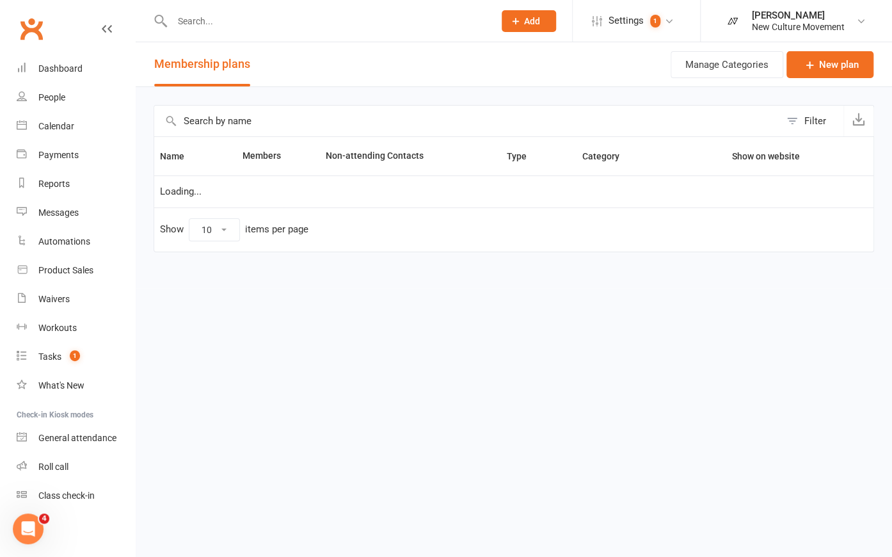
select select "50"
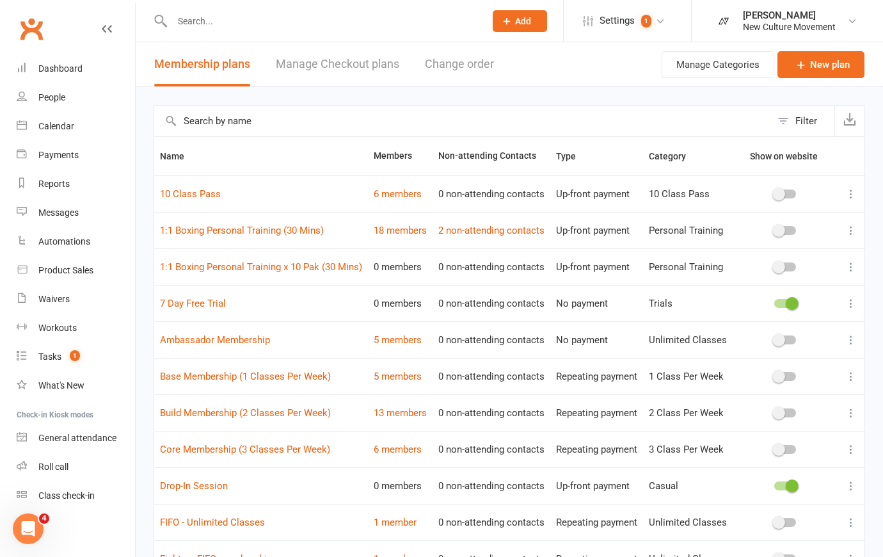
click at [371, 72] on link "Manage Checkout plans" at bounding box center [338, 64] width 124 height 44
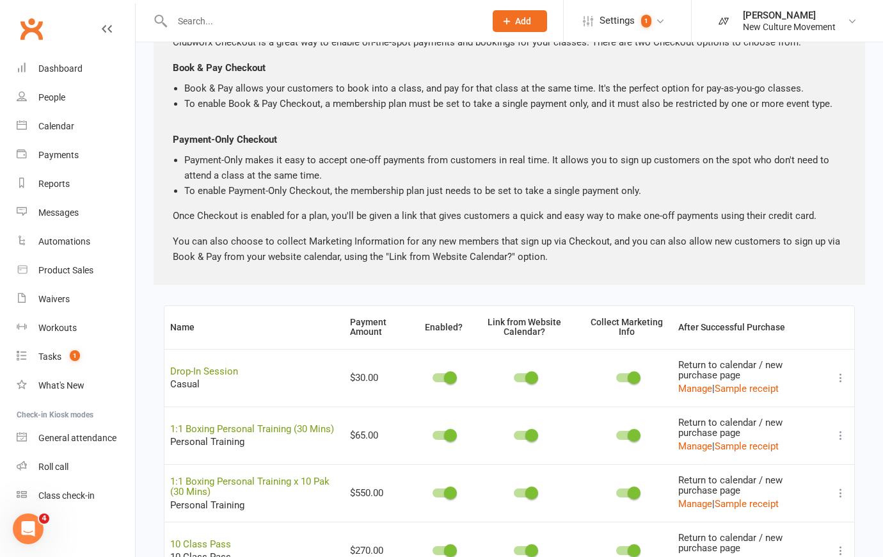
scroll to position [116, 0]
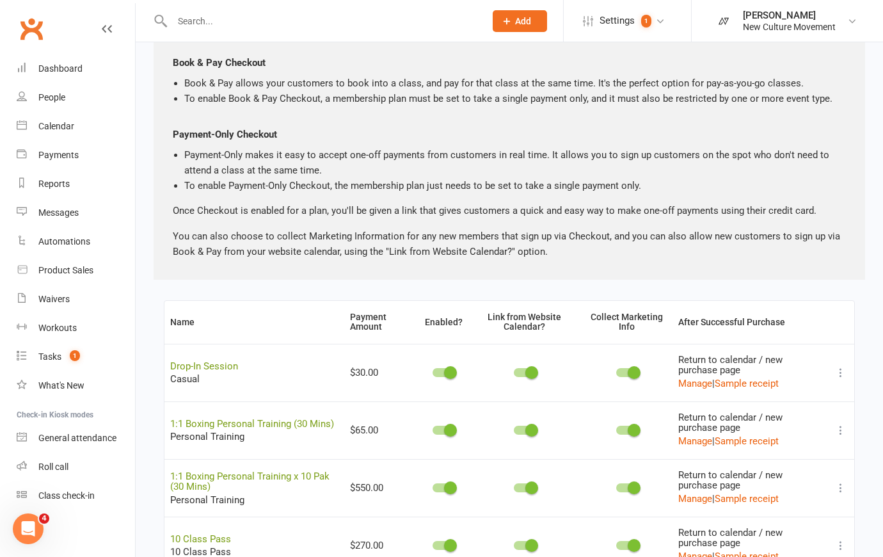
click at [839, 369] on icon at bounding box center [840, 372] width 13 height 13
click at [800, 395] on link "Copy direct link to clipboard" at bounding box center [768, 398] width 141 height 26
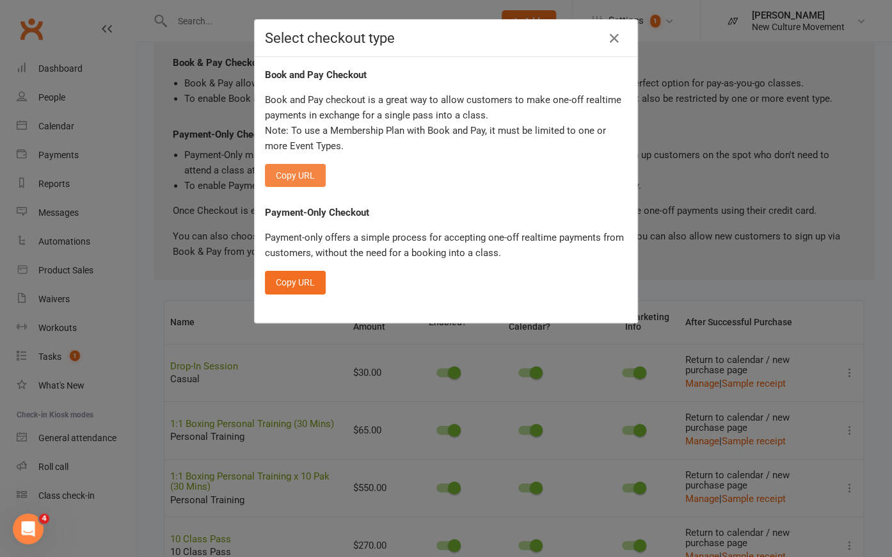
click at [294, 179] on button "Copy URL" at bounding box center [295, 175] width 61 height 23
click at [613, 42] on icon "button" at bounding box center [614, 38] width 15 height 15
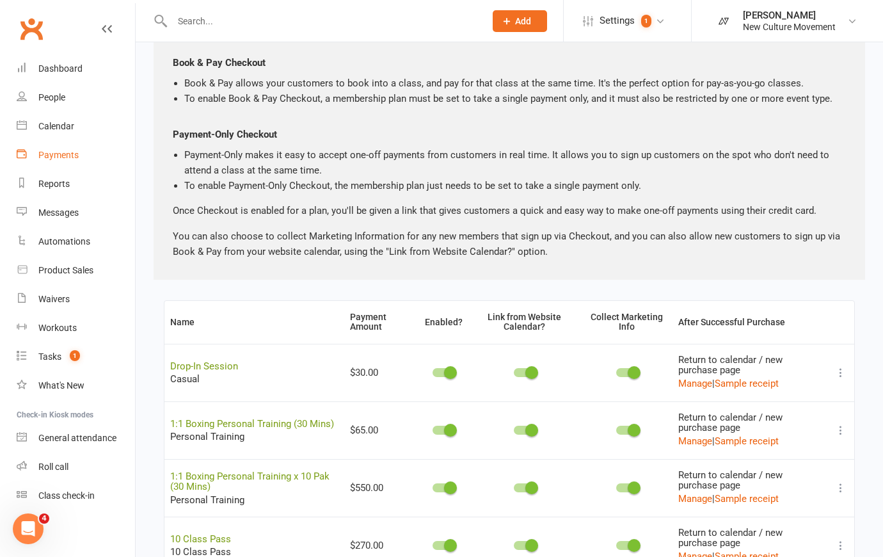
click at [54, 147] on link "Payments" at bounding box center [76, 155] width 118 height 29
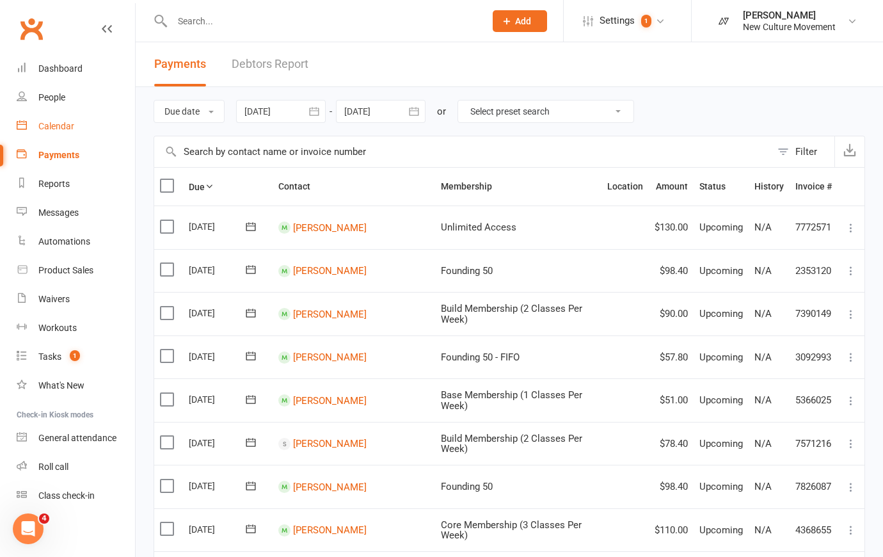
click at [55, 128] on div "Calendar" at bounding box center [56, 126] width 36 height 10
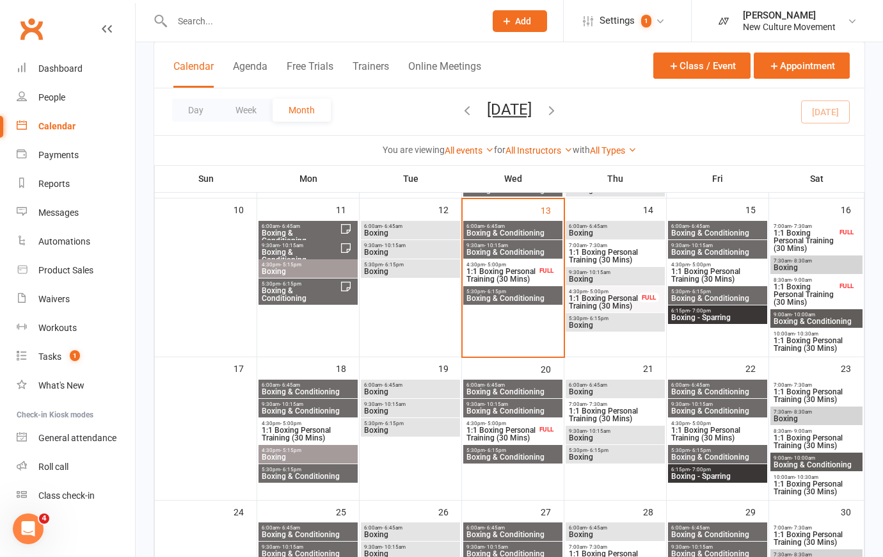
scroll to position [291, 0]
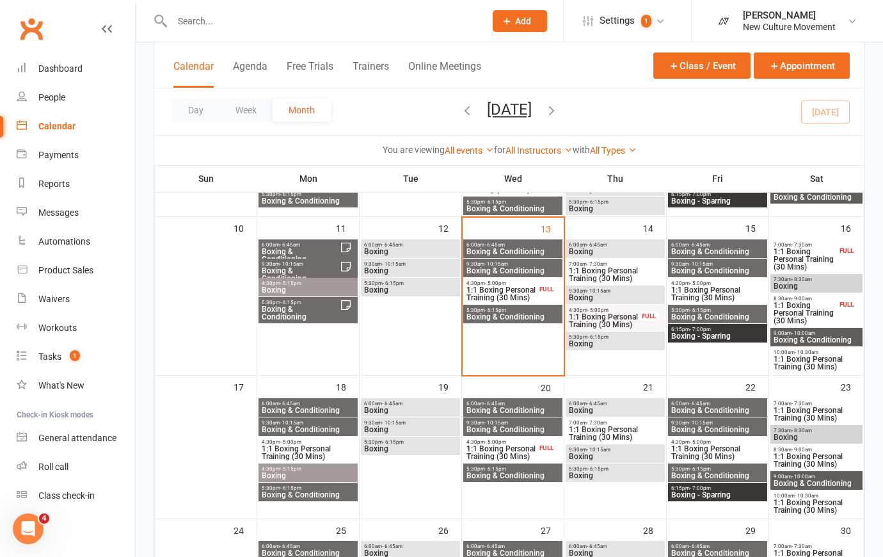
click at [639, 250] on span "Boxing" at bounding box center [615, 252] width 94 height 8
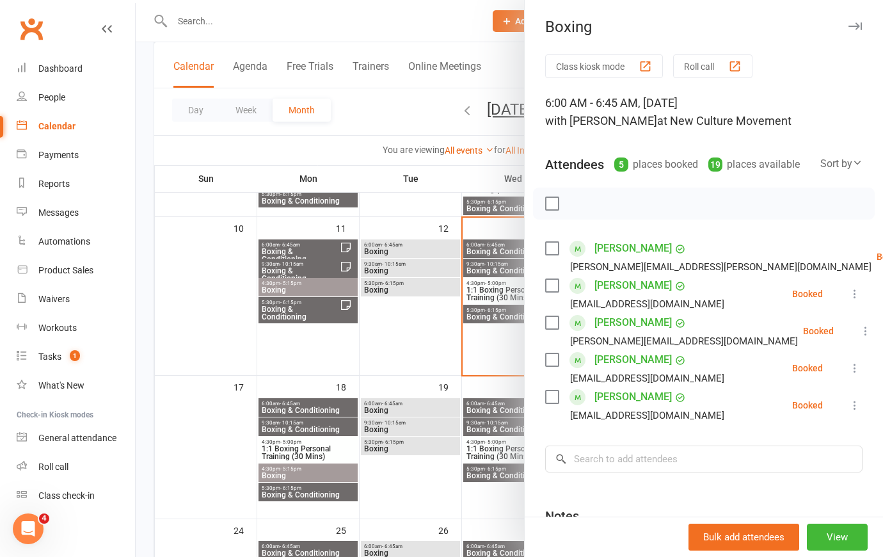
click at [504, 247] on div at bounding box center [509, 278] width 747 height 557
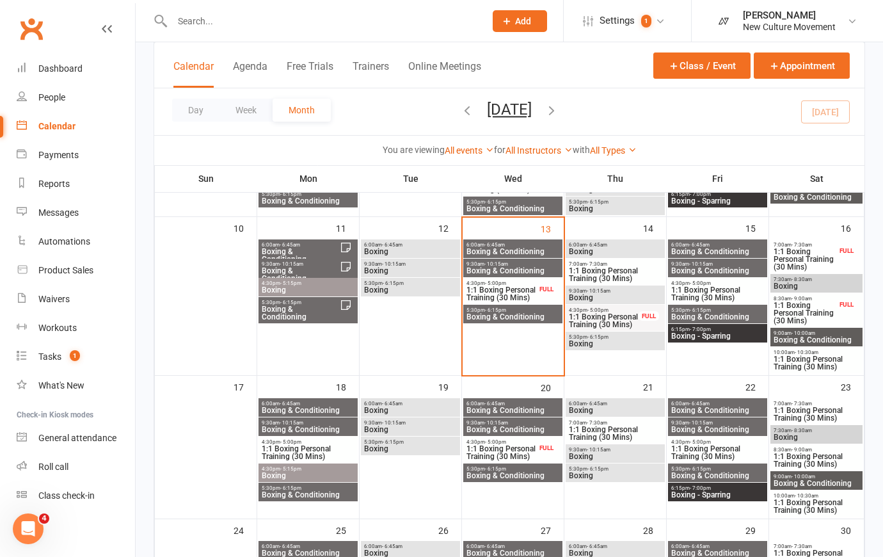
click at [495, 248] on span "Boxing & Conditioning" at bounding box center [513, 252] width 94 height 8
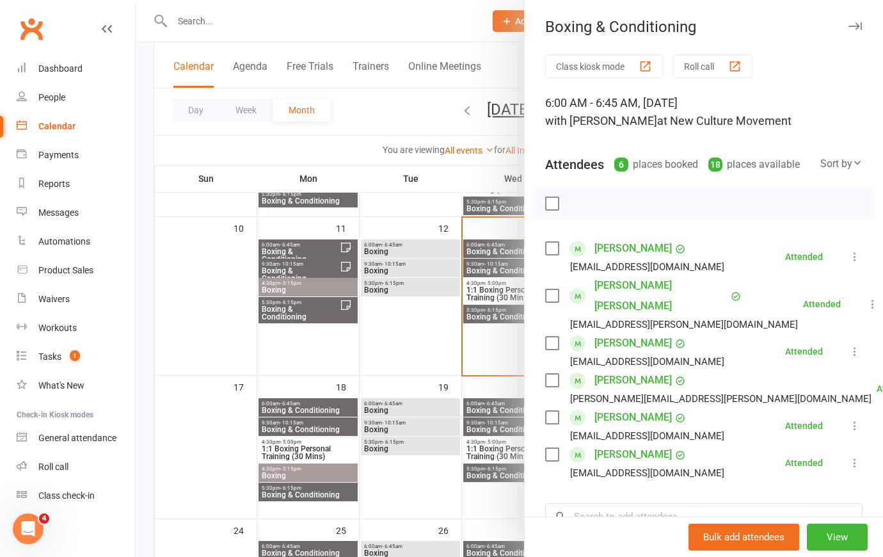
scroll to position [116, 0]
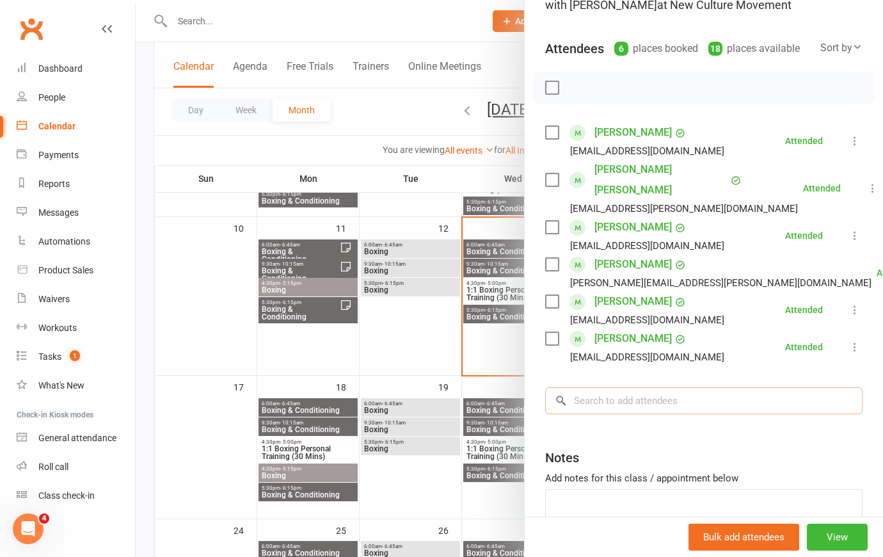
click at [601, 396] on input "search" at bounding box center [703, 400] width 317 height 27
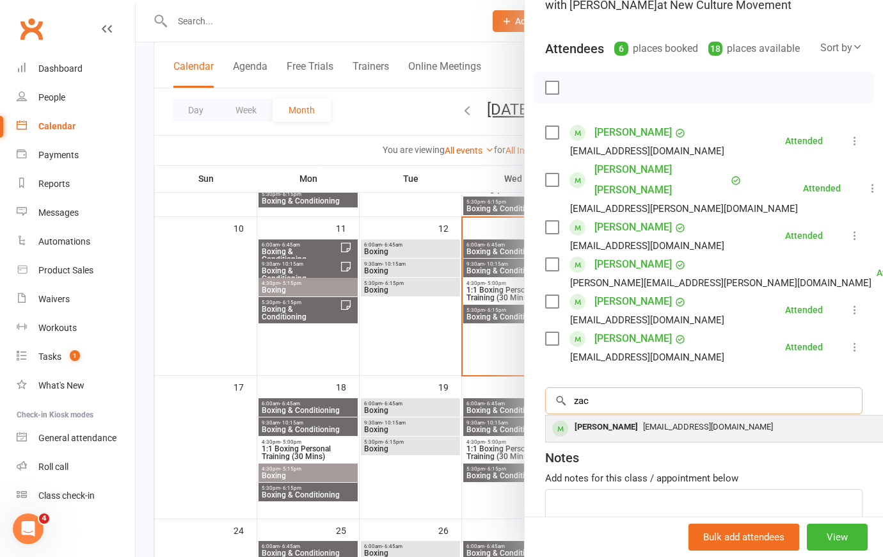
type input "zac"
click at [643, 422] on span "reidzac9@gmail.com" at bounding box center [708, 427] width 130 height 10
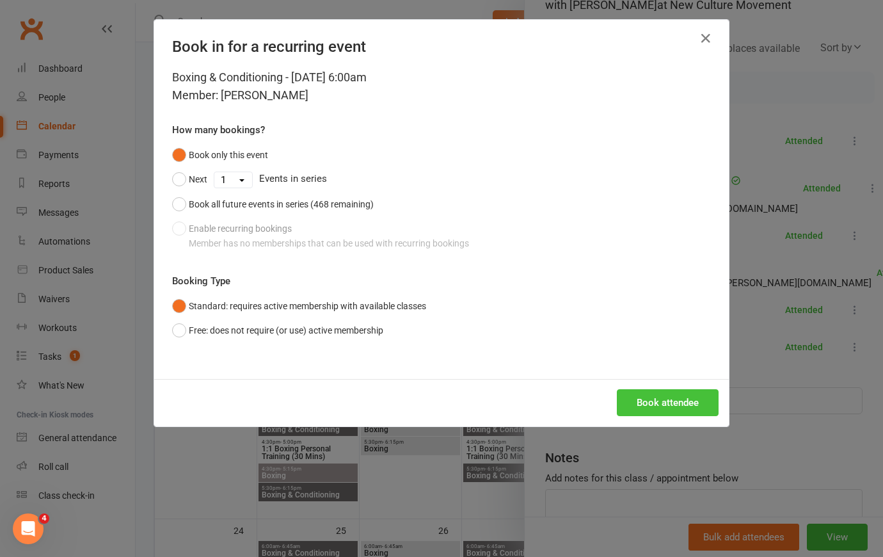
click at [641, 392] on button "Book attendee" at bounding box center [668, 402] width 102 height 27
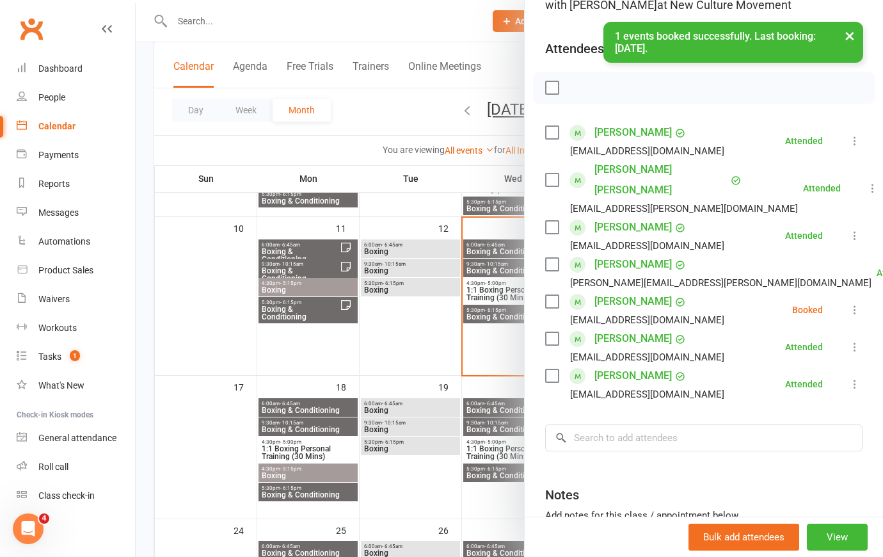
click at [849, 303] on icon at bounding box center [855, 309] width 13 height 13
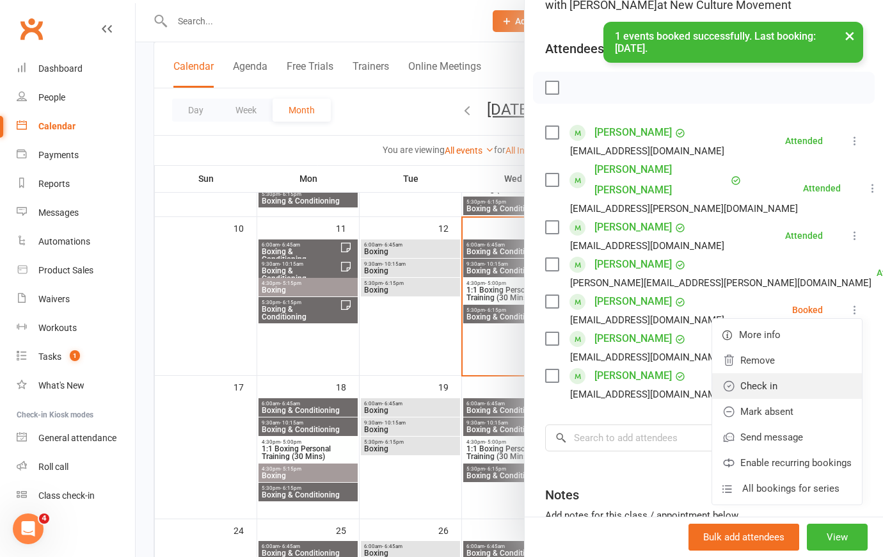
click at [759, 389] on link "Check in" at bounding box center [787, 386] width 150 height 26
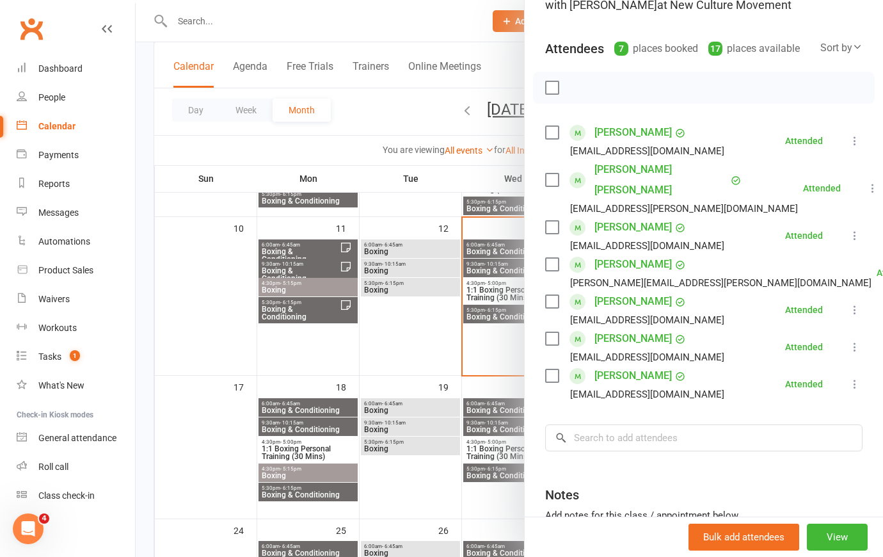
click at [849, 342] on icon at bounding box center [855, 346] width 13 height 13
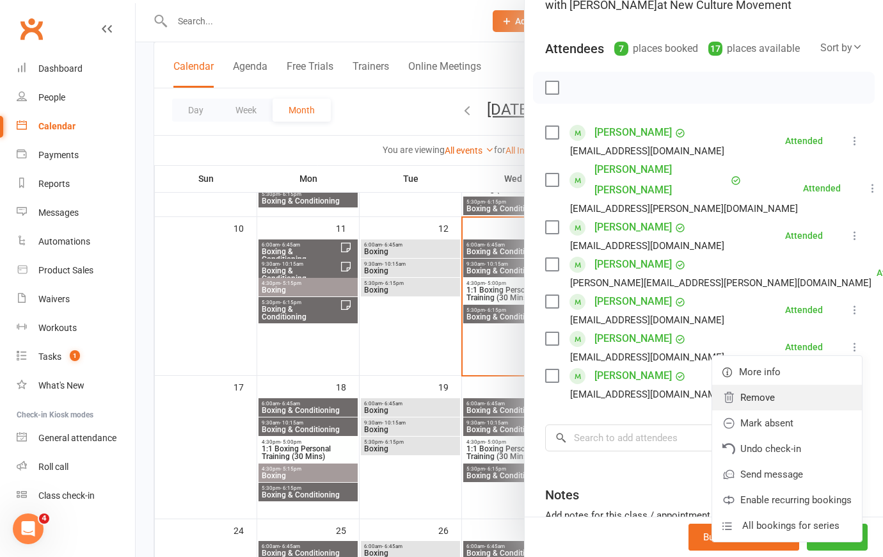
click at [799, 394] on link "Remove" at bounding box center [787, 398] width 150 height 26
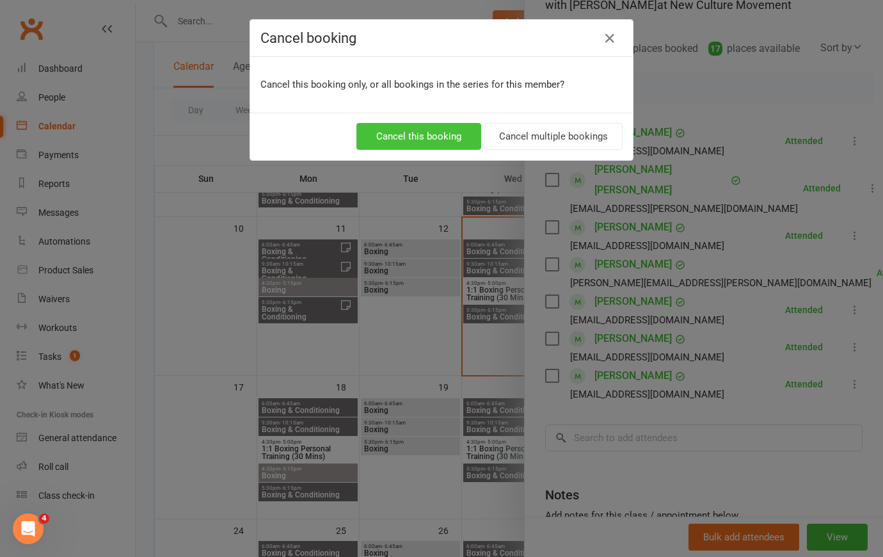
click at [449, 130] on button "Cancel this booking" at bounding box center [418, 136] width 125 height 27
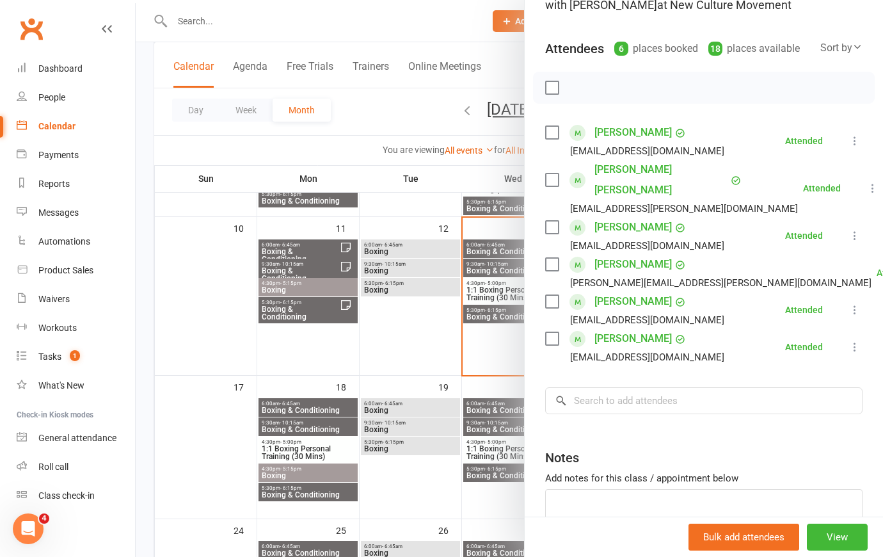
click at [410, 108] on div at bounding box center [509, 278] width 747 height 557
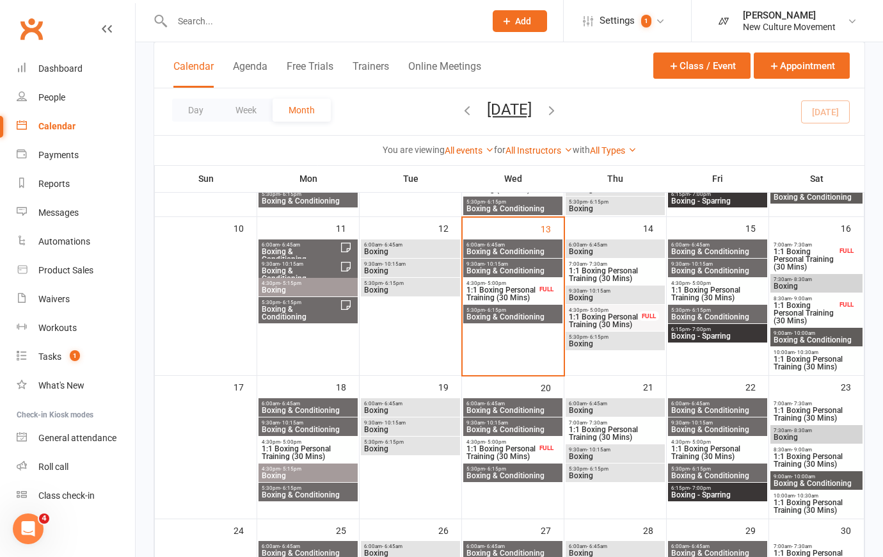
click at [630, 251] on span "Boxing" at bounding box center [615, 252] width 94 height 8
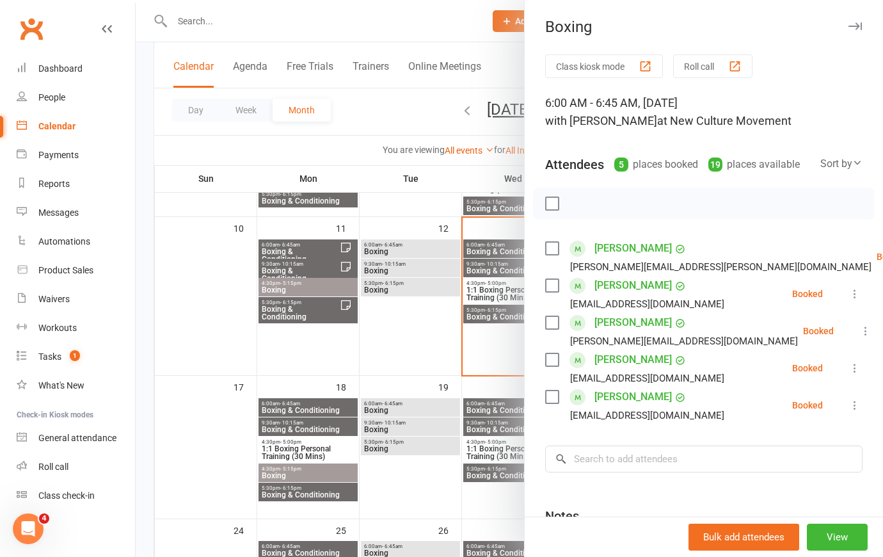
drag, startPoint x: 401, startPoint y: 109, endPoint x: 408, endPoint y: 107, distance: 6.9
click at [401, 109] on div at bounding box center [509, 278] width 747 height 557
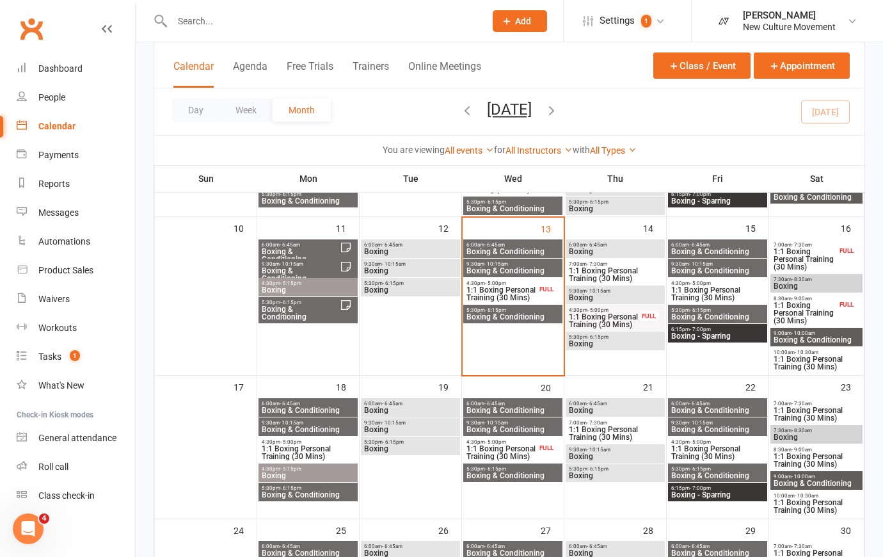
click at [620, 292] on span "9:30am - 10:15am" at bounding box center [615, 291] width 94 height 6
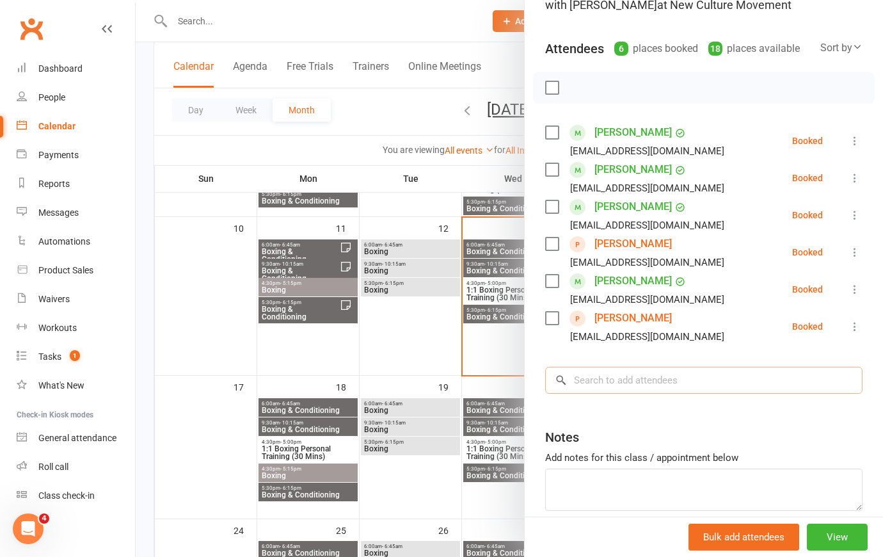
click at [672, 394] on input "search" at bounding box center [703, 380] width 317 height 27
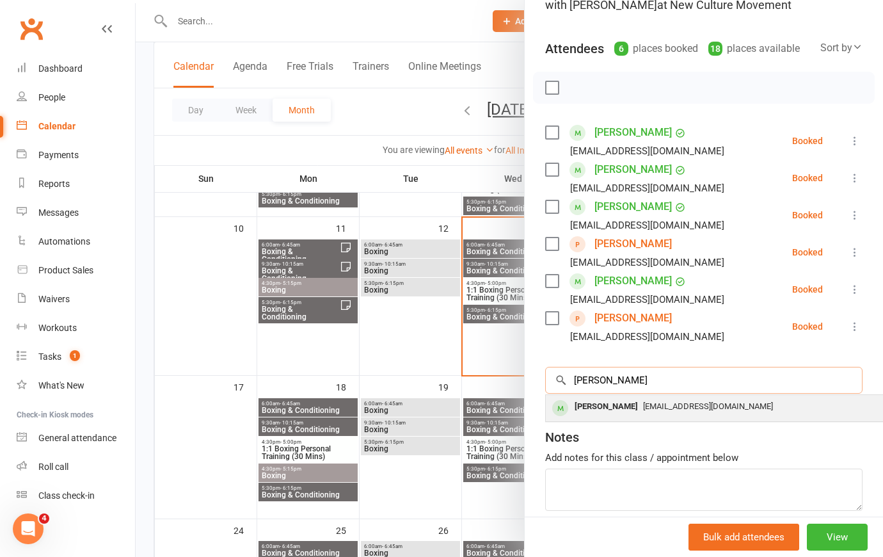
type input "curtis"
click at [676, 411] on span "Kiwihomesinperth@gmail.com" at bounding box center [708, 406] width 130 height 10
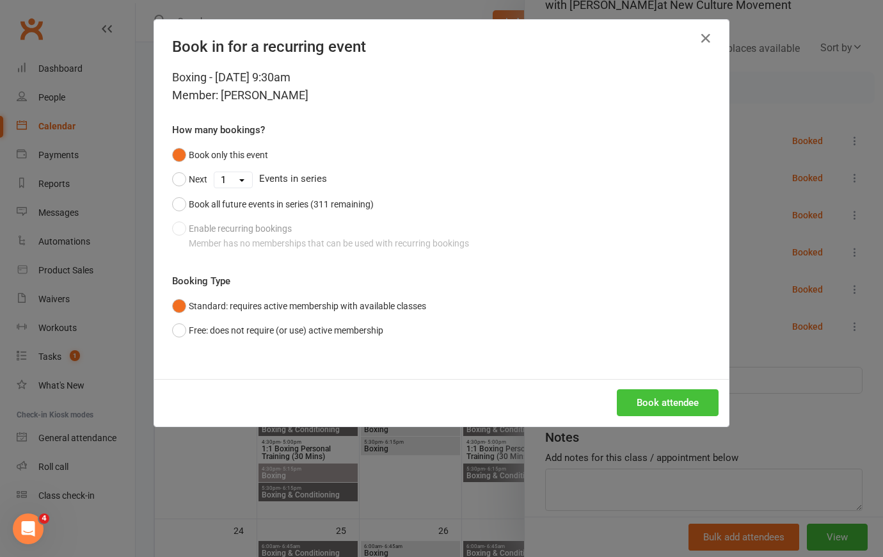
click at [668, 402] on button "Book attendee" at bounding box center [668, 402] width 102 height 27
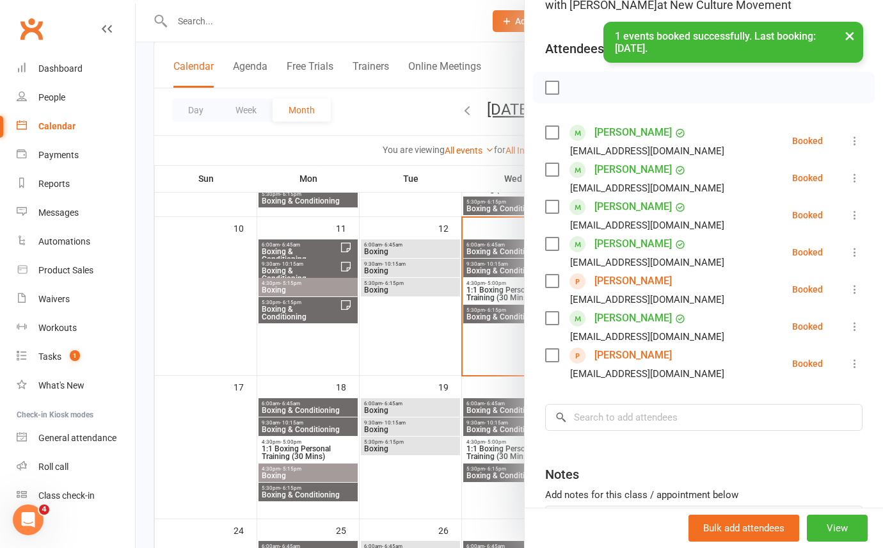
click at [517, 22] on div "× 1 events booked successfully. Last booking: Aug 14, 2025." at bounding box center [433, 22] width 866 height 0
click at [509, 22] on div "× 1 events booked successfully. Last booking: Aug 14, 2025." at bounding box center [433, 22] width 866 height 0
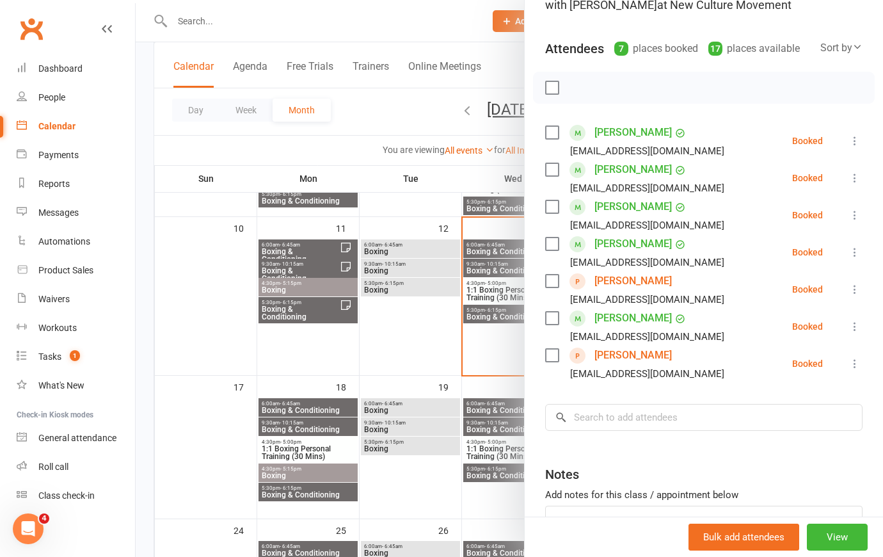
click at [416, 17] on div at bounding box center [509, 278] width 747 height 557
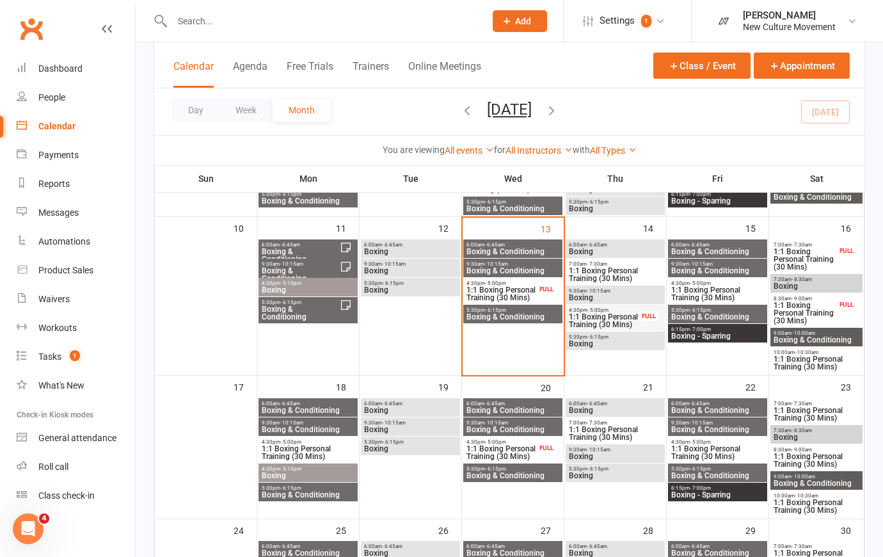
click at [632, 342] on span "Boxing" at bounding box center [615, 344] width 94 height 8
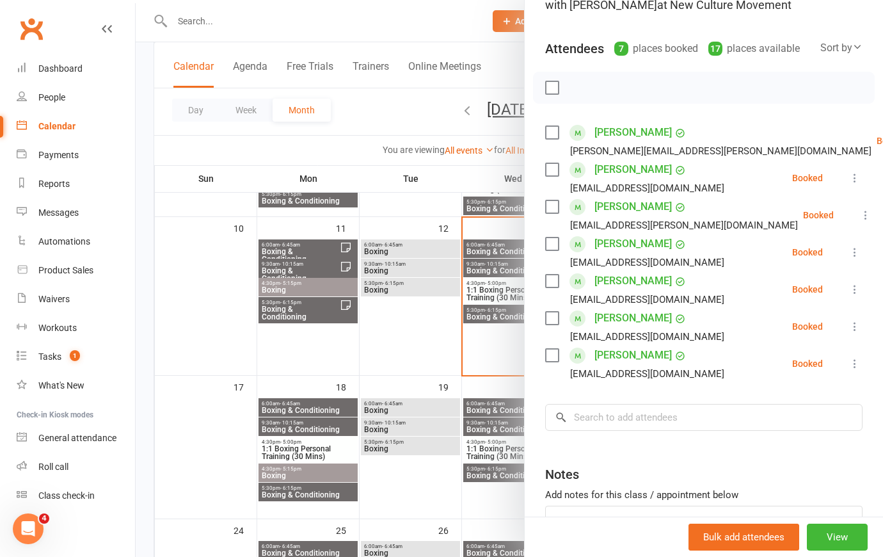
click at [422, 13] on div at bounding box center [509, 278] width 747 height 557
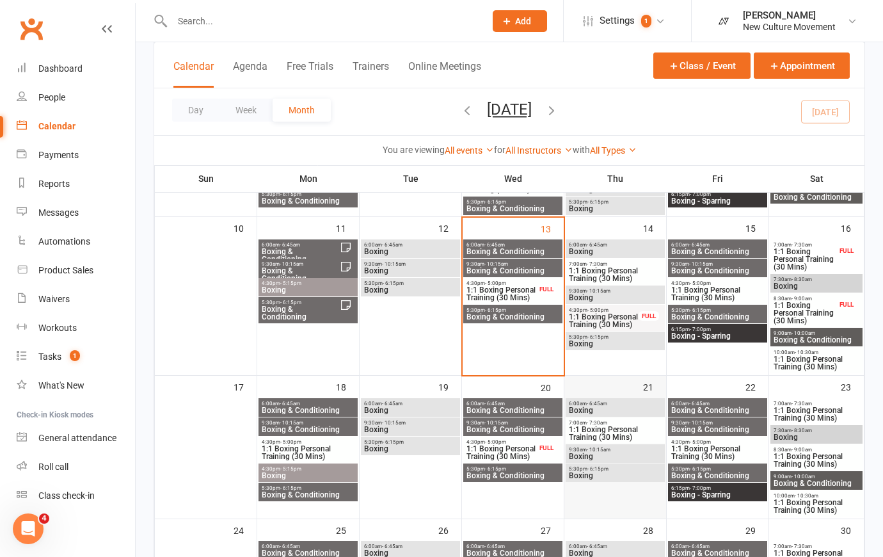
scroll to position [232, 0]
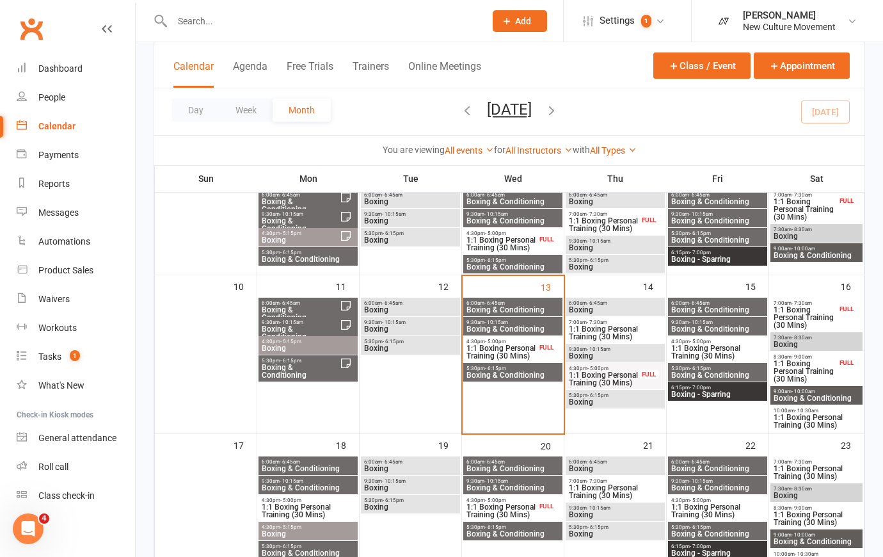
click at [717, 307] on span "Boxing & Conditioning" at bounding box center [718, 310] width 94 height 8
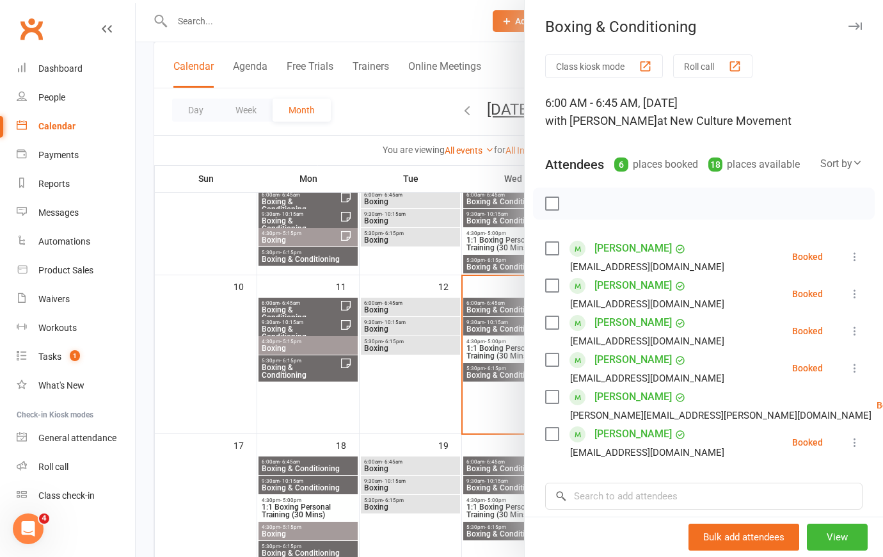
click at [417, 9] on div at bounding box center [509, 278] width 747 height 557
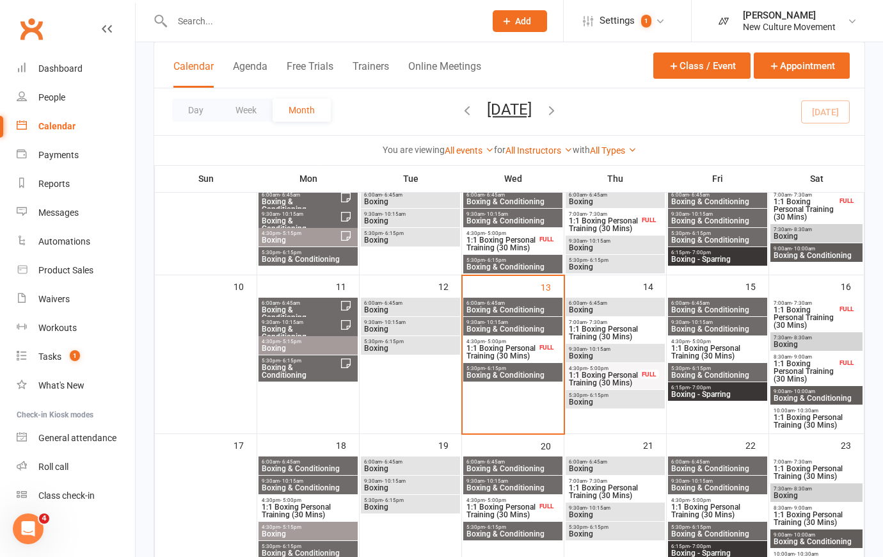
click at [745, 326] on span "Boxing & Conditioning" at bounding box center [718, 329] width 94 height 8
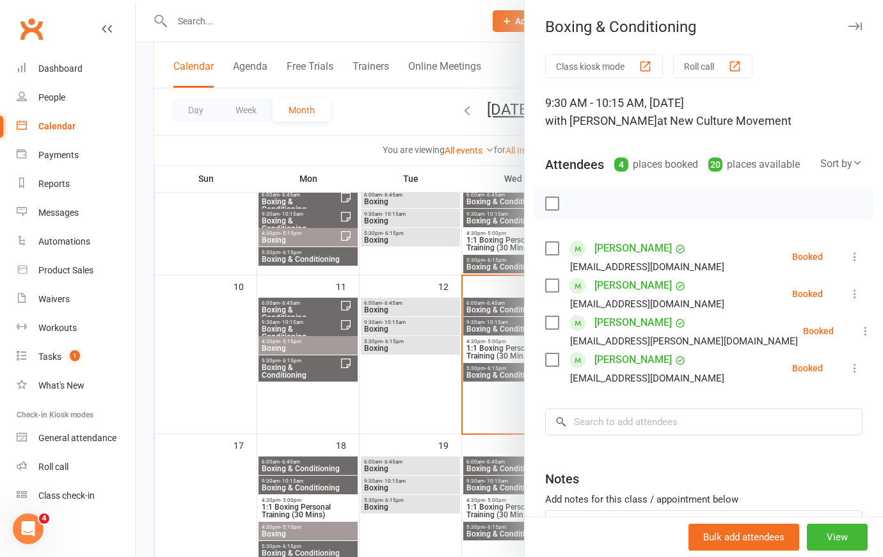
click at [395, 110] on div at bounding box center [509, 278] width 747 height 557
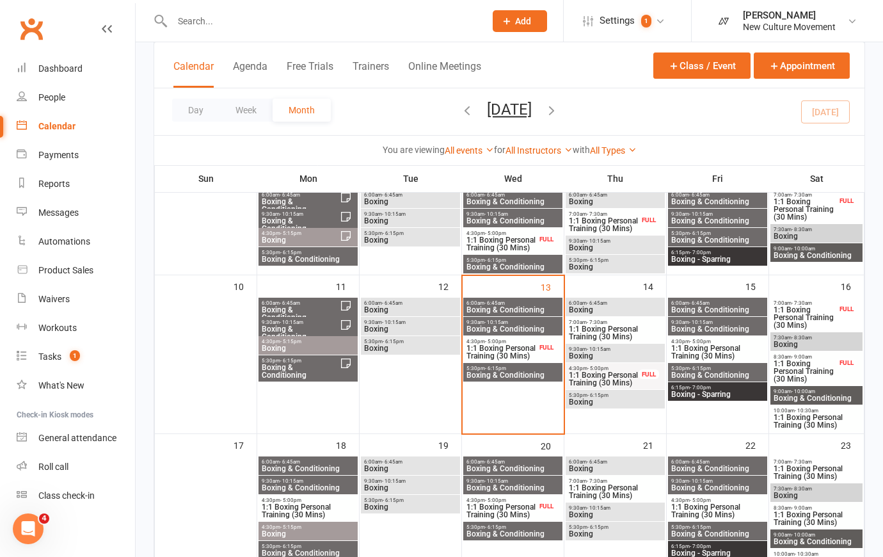
click at [749, 388] on span "6:15pm - 7:00pm" at bounding box center [718, 388] width 94 height 6
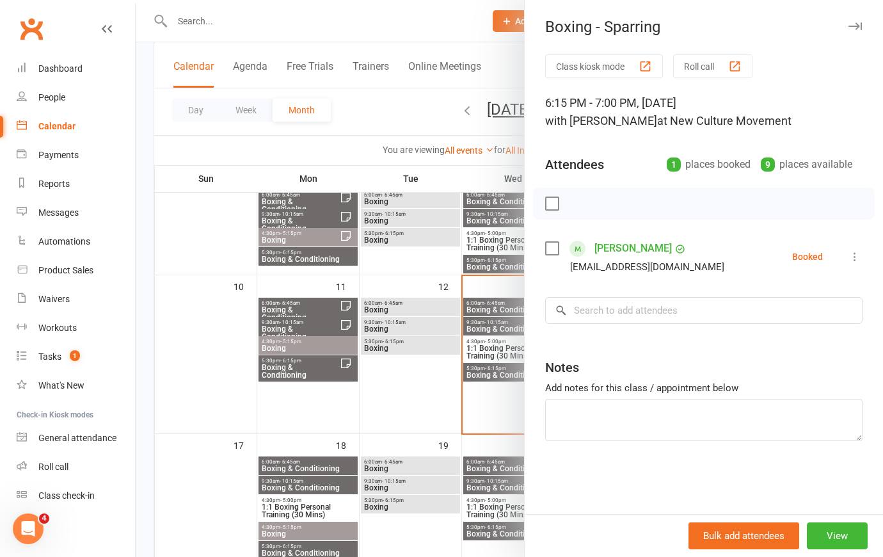
click at [385, 106] on div at bounding box center [509, 278] width 747 height 557
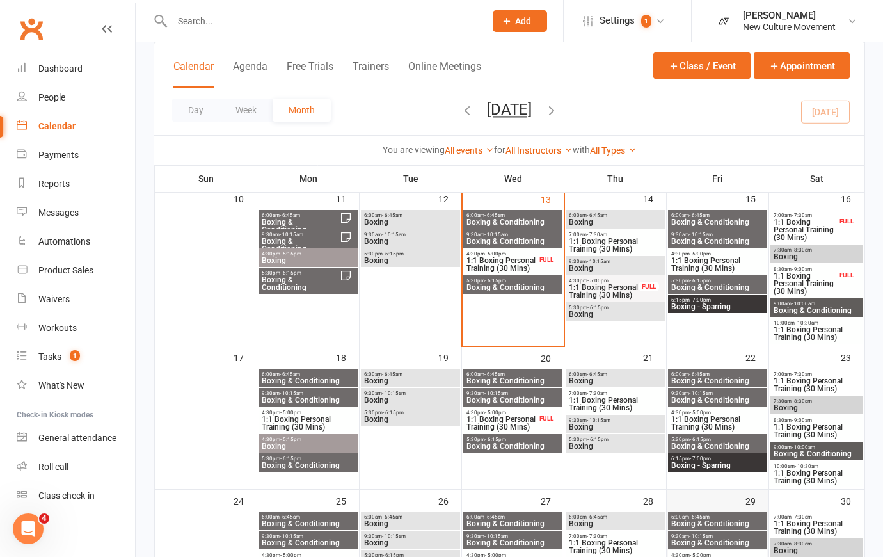
scroll to position [465, 0]
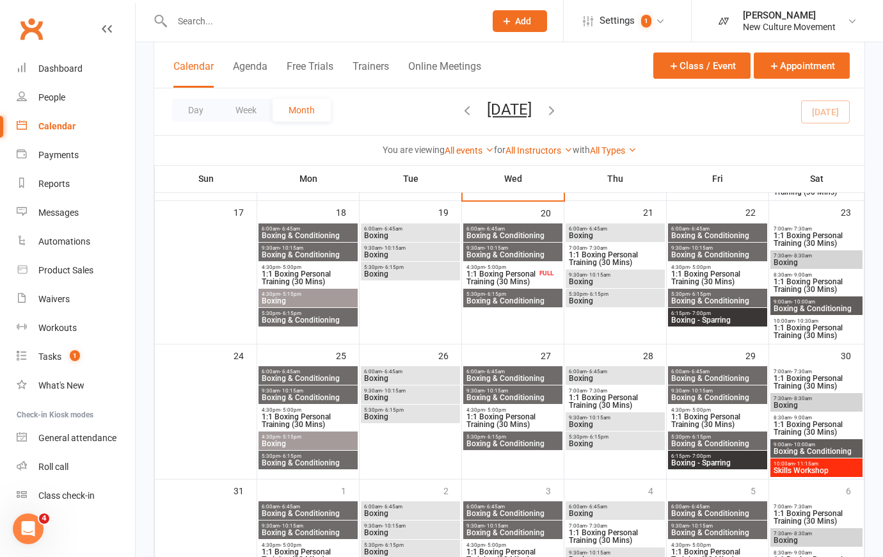
click at [827, 469] on span "Skills Workshop" at bounding box center [816, 470] width 87 height 8
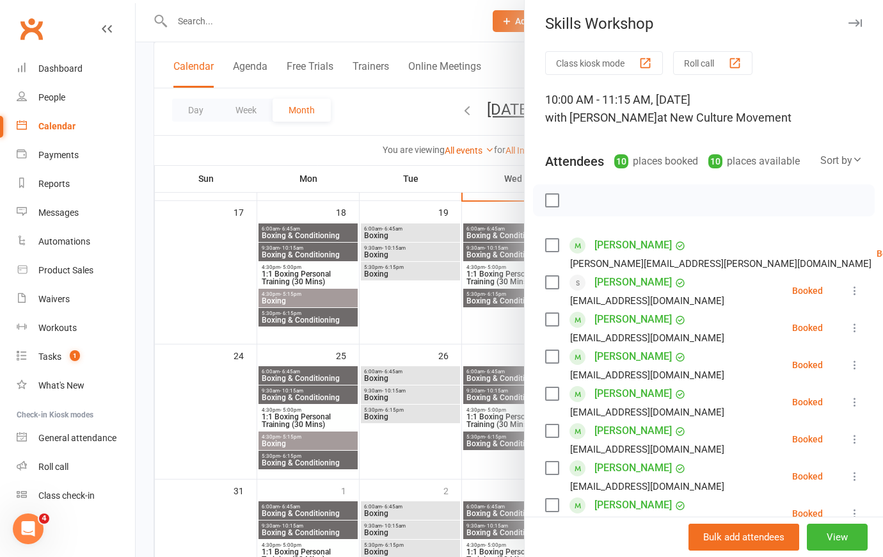
scroll to position [0, 0]
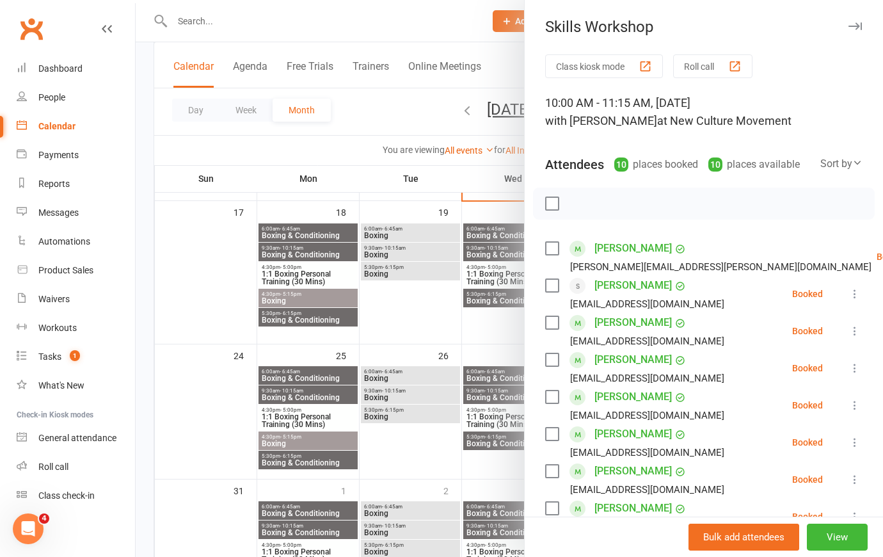
click at [385, 108] on div at bounding box center [509, 278] width 747 height 557
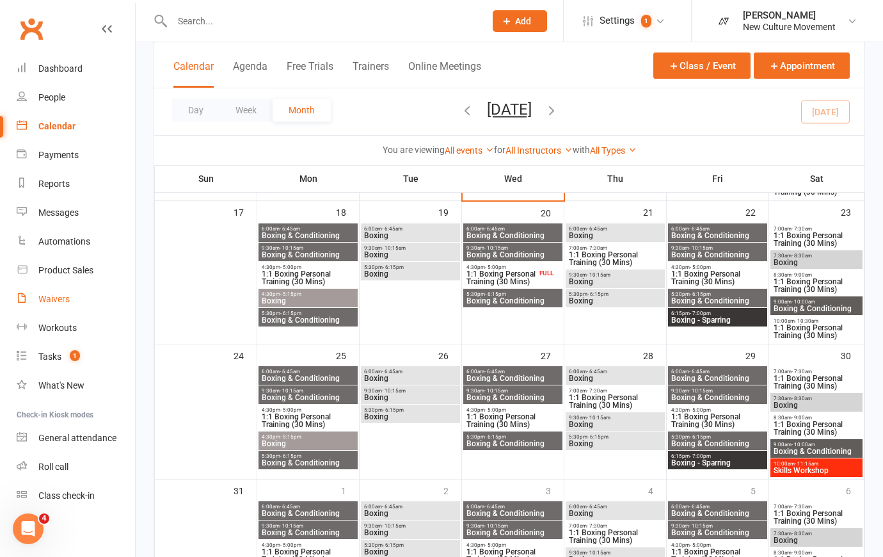
click at [56, 300] on div "Waivers" at bounding box center [53, 299] width 31 height 10
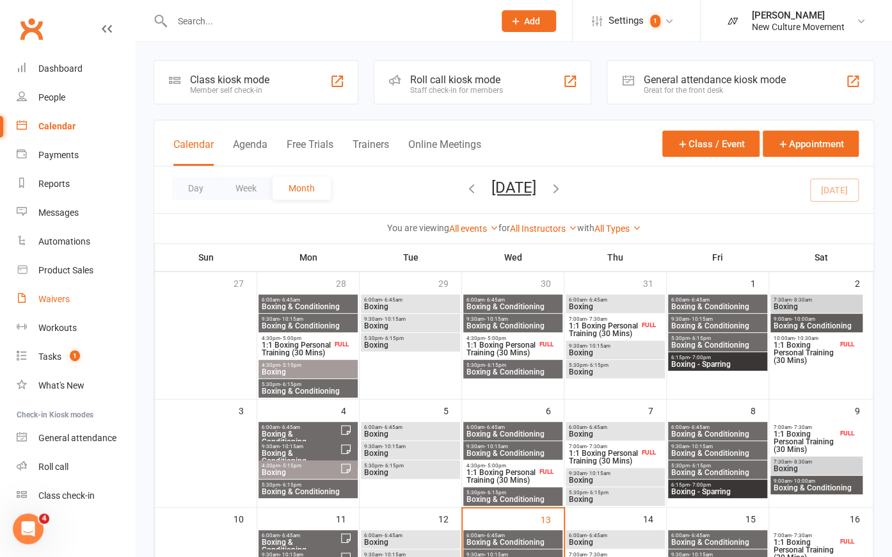
select select "100"
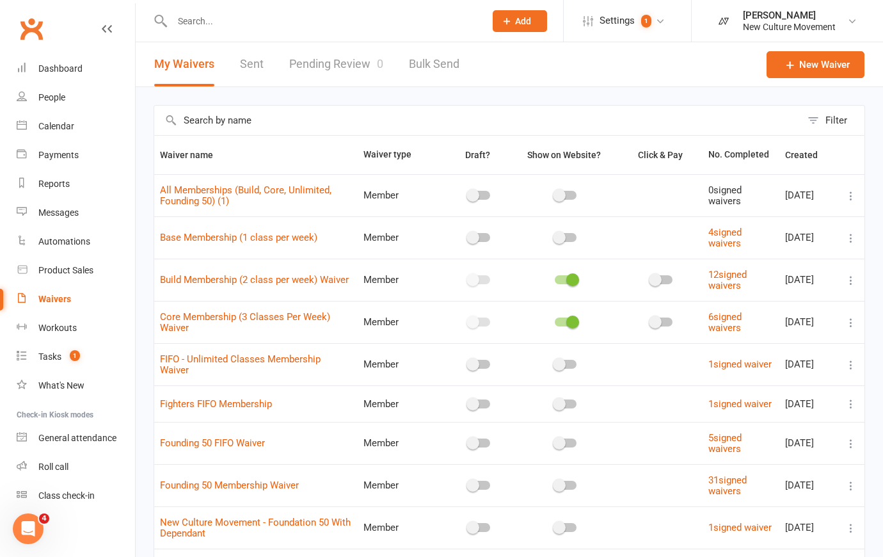
click at [337, 59] on link "Pending Review 0" at bounding box center [336, 64] width 94 height 44
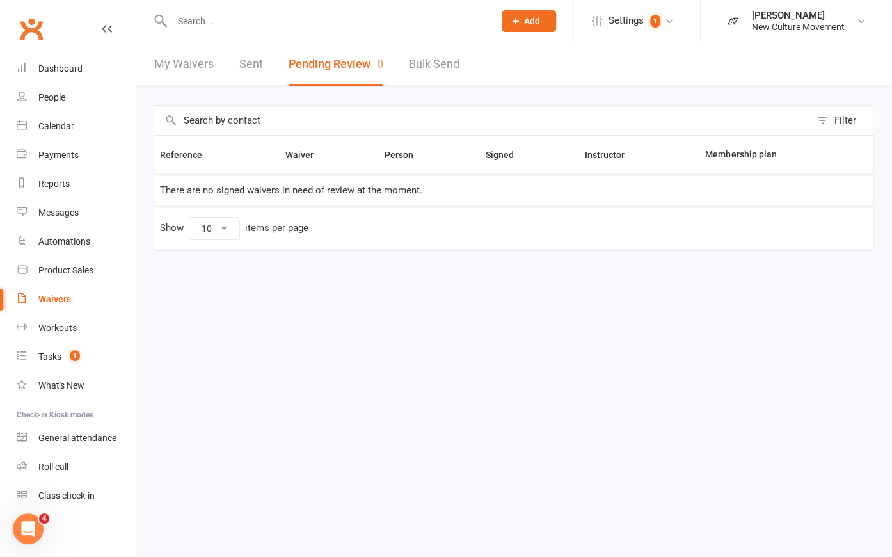
click at [347, 61] on button "Pending Review 0" at bounding box center [336, 64] width 95 height 44
click at [63, 125] on div "Calendar" at bounding box center [56, 126] width 36 height 10
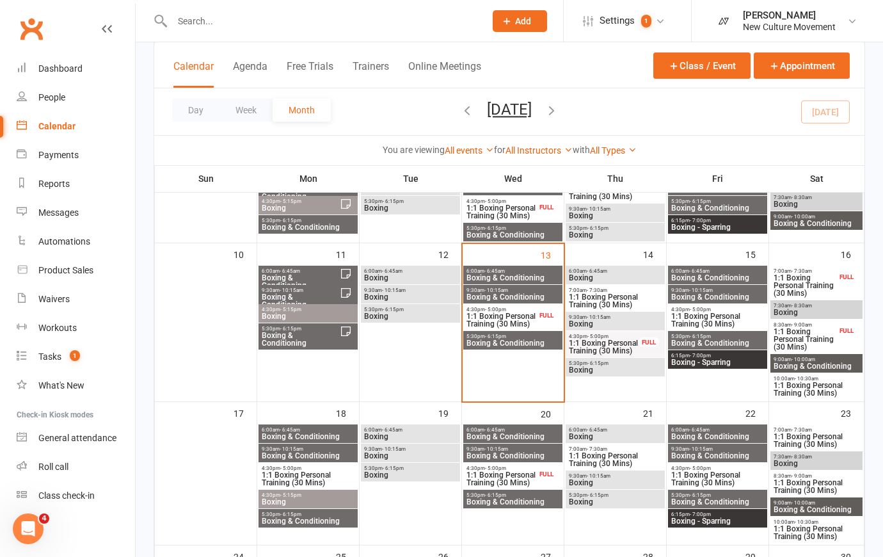
scroll to position [291, 0]
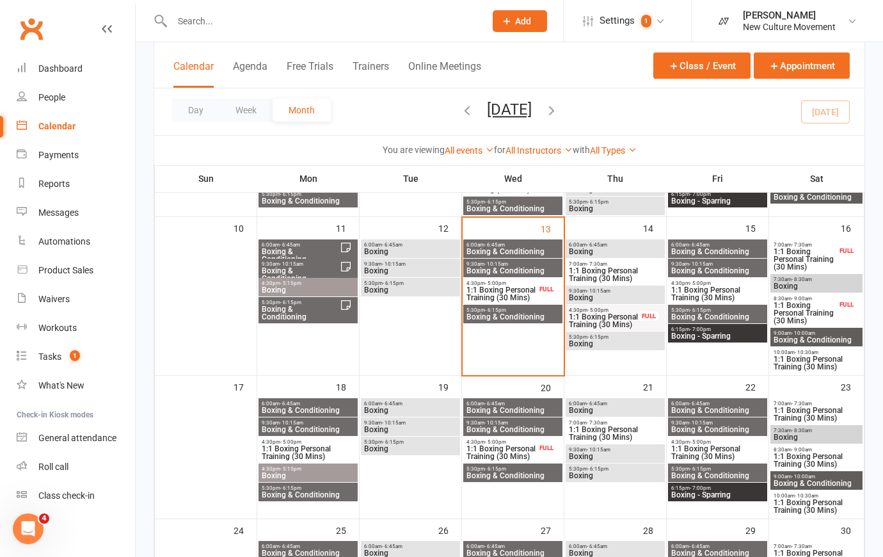
click at [620, 250] on span "Boxing" at bounding box center [615, 252] width 94 height 8
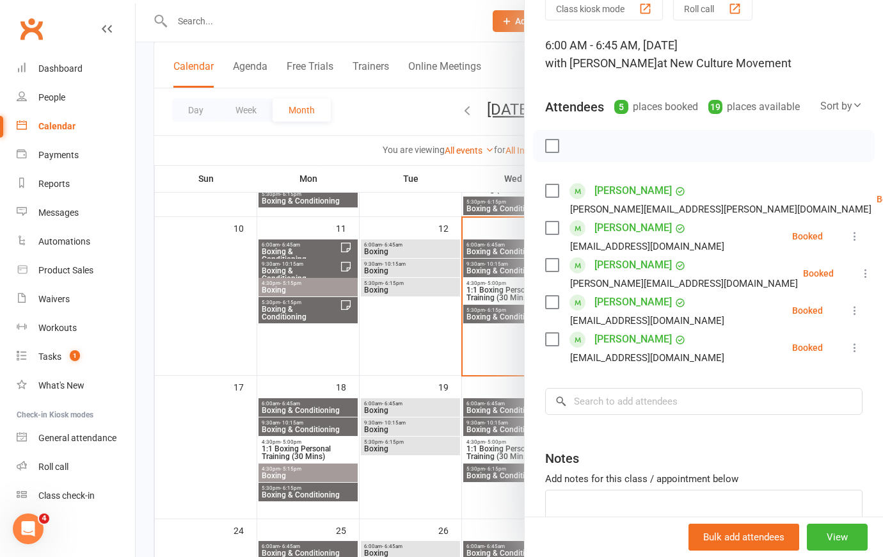
scroll to position [153, 0]
